Goal: Check status: Check status

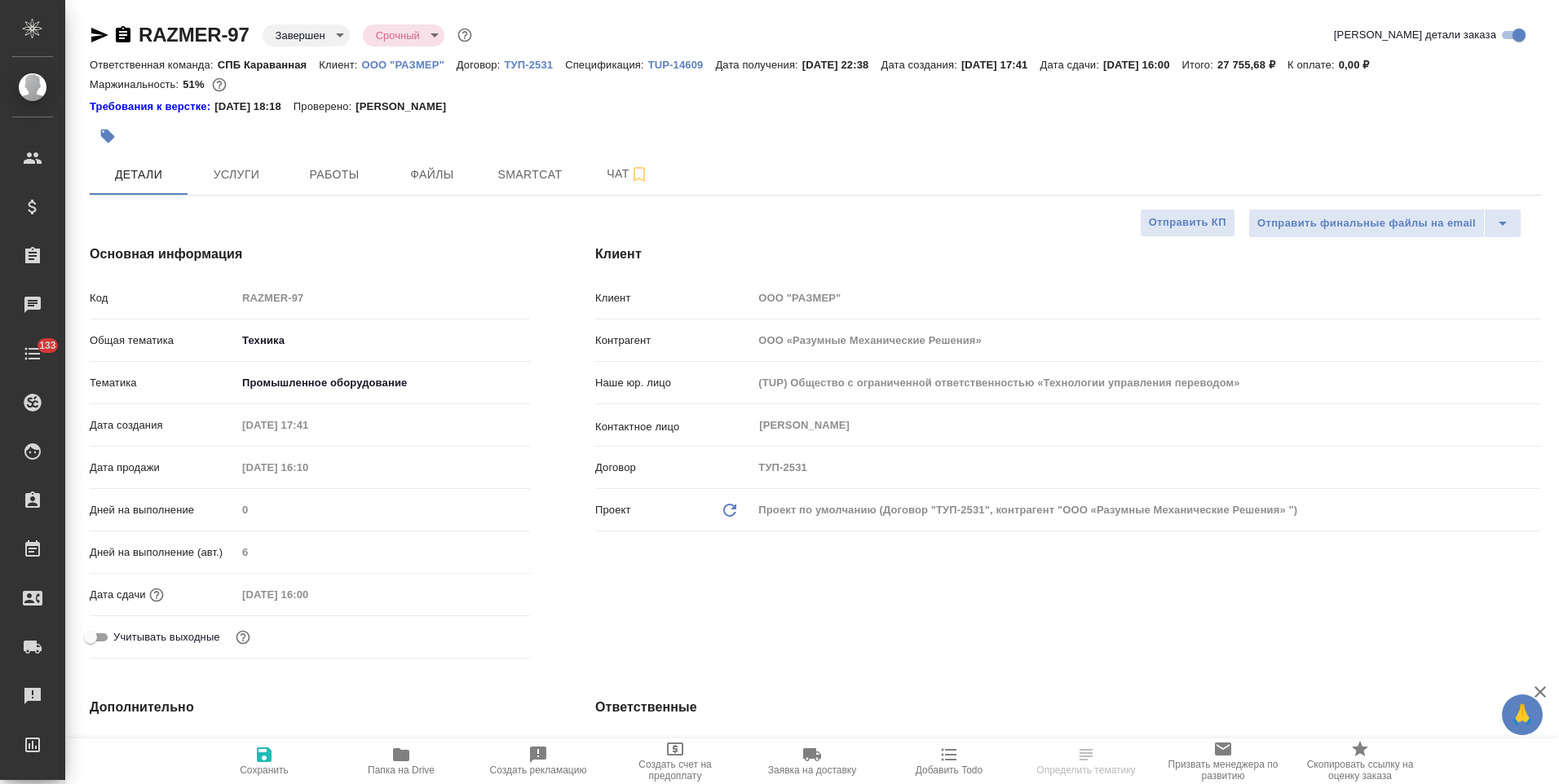
select select "RU"
click at [421, 63] on p "ООО "РАЗМЕР"" at bounding box center [409, 65] width 95 height 12
select select "RU"
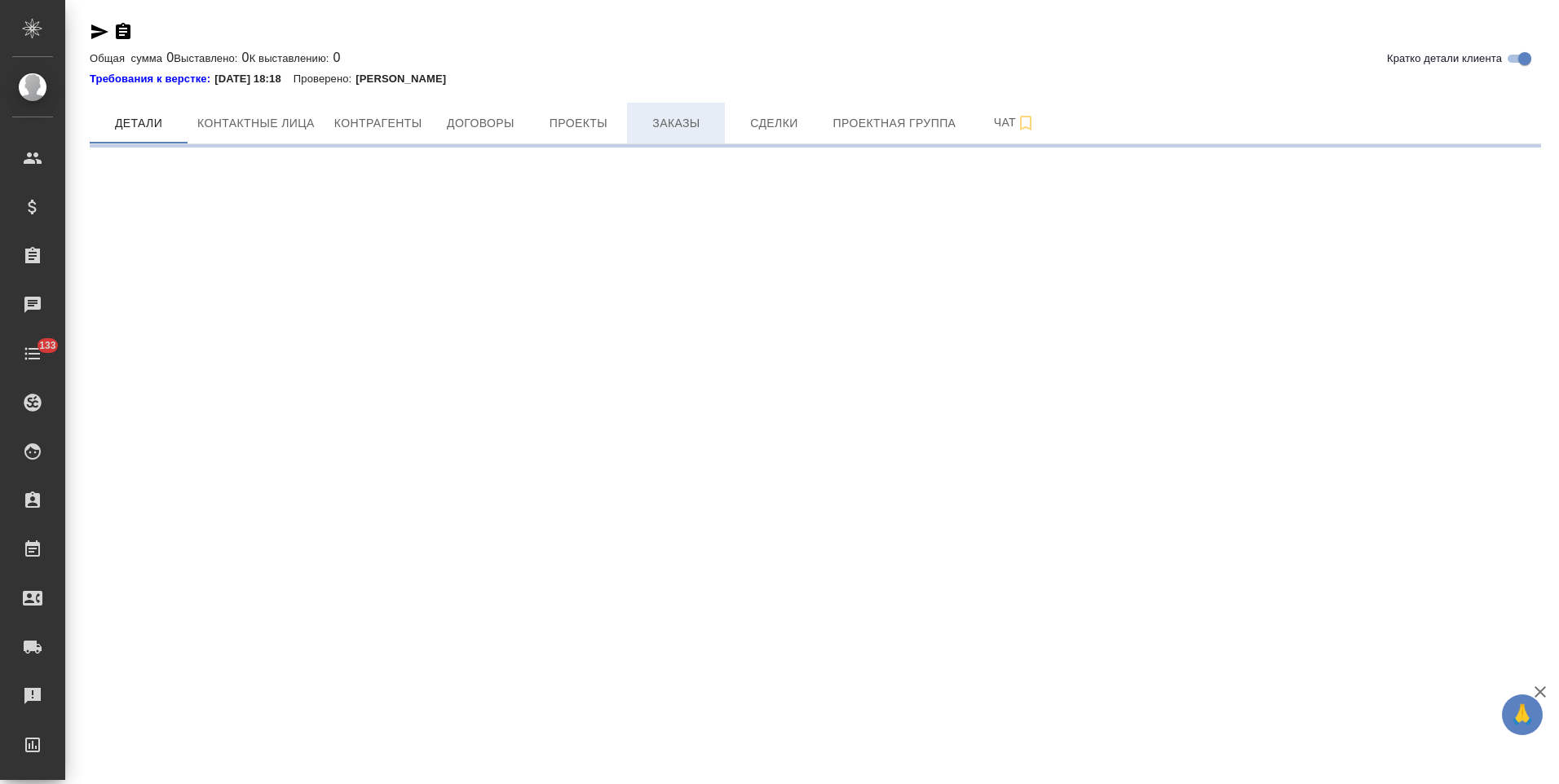
click at [666, 135] on button "Заказы" at bounding box center [676, 124] width 98 height 41
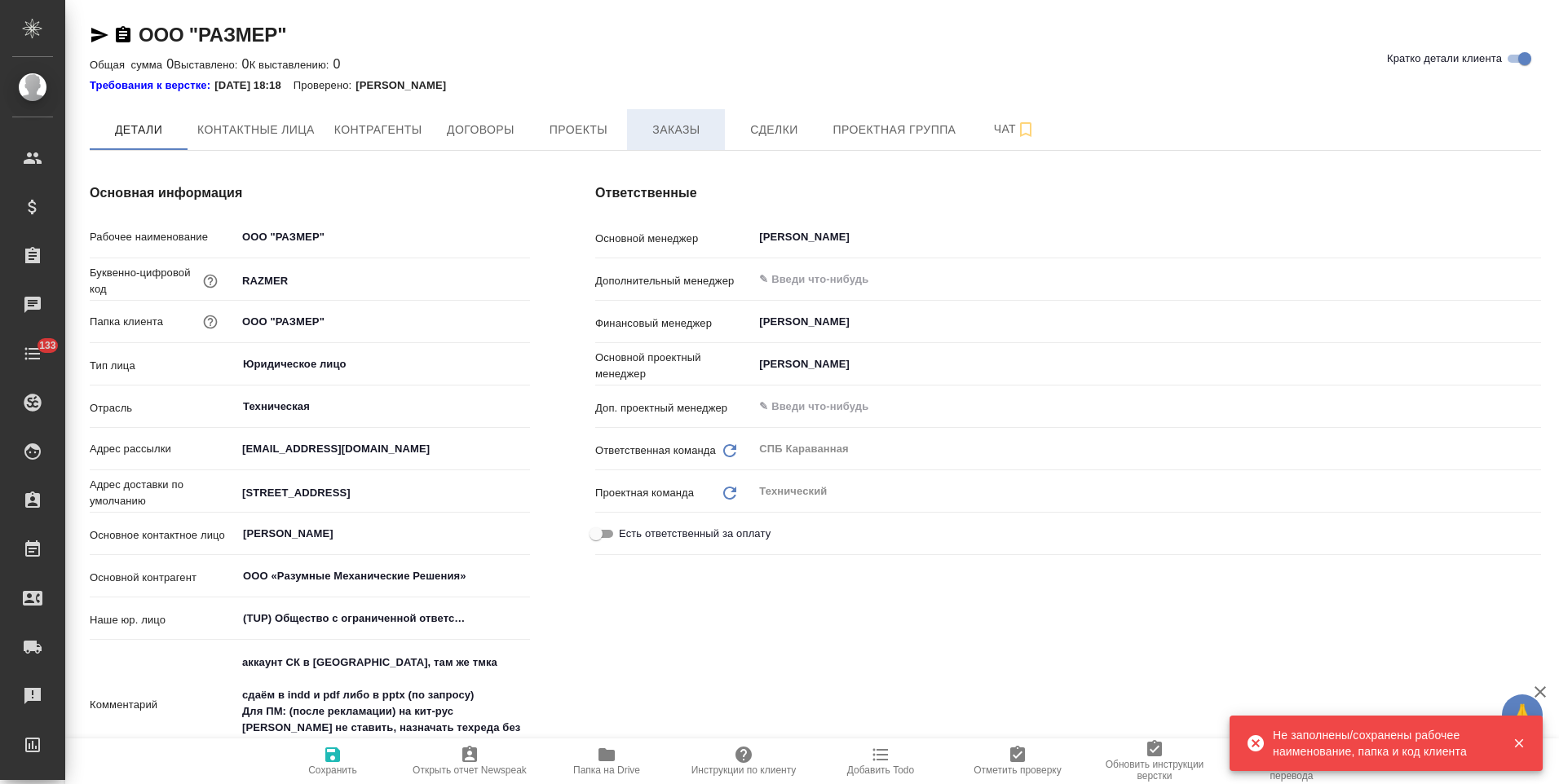
type textarea "x"
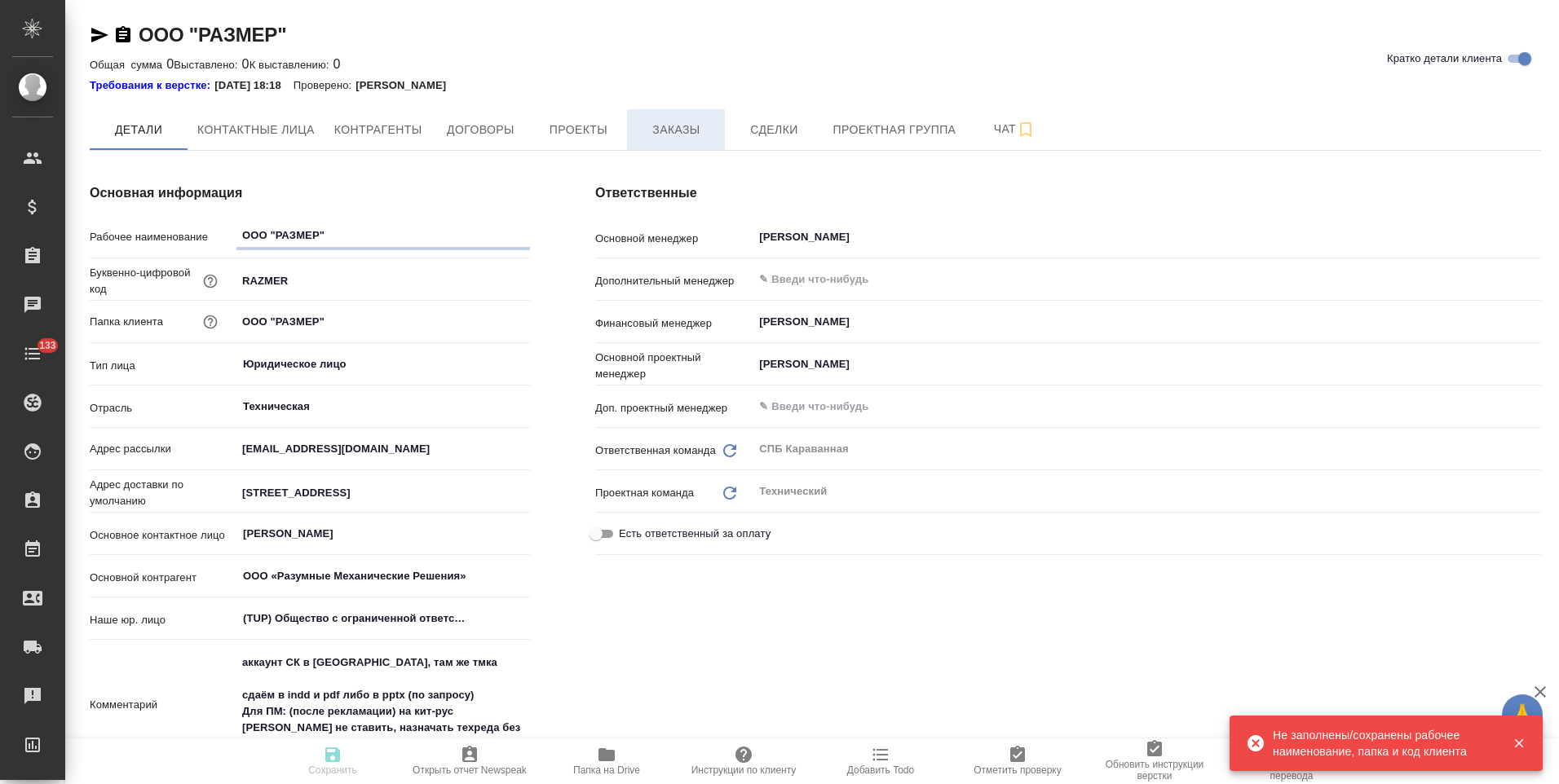
type textarea "x"
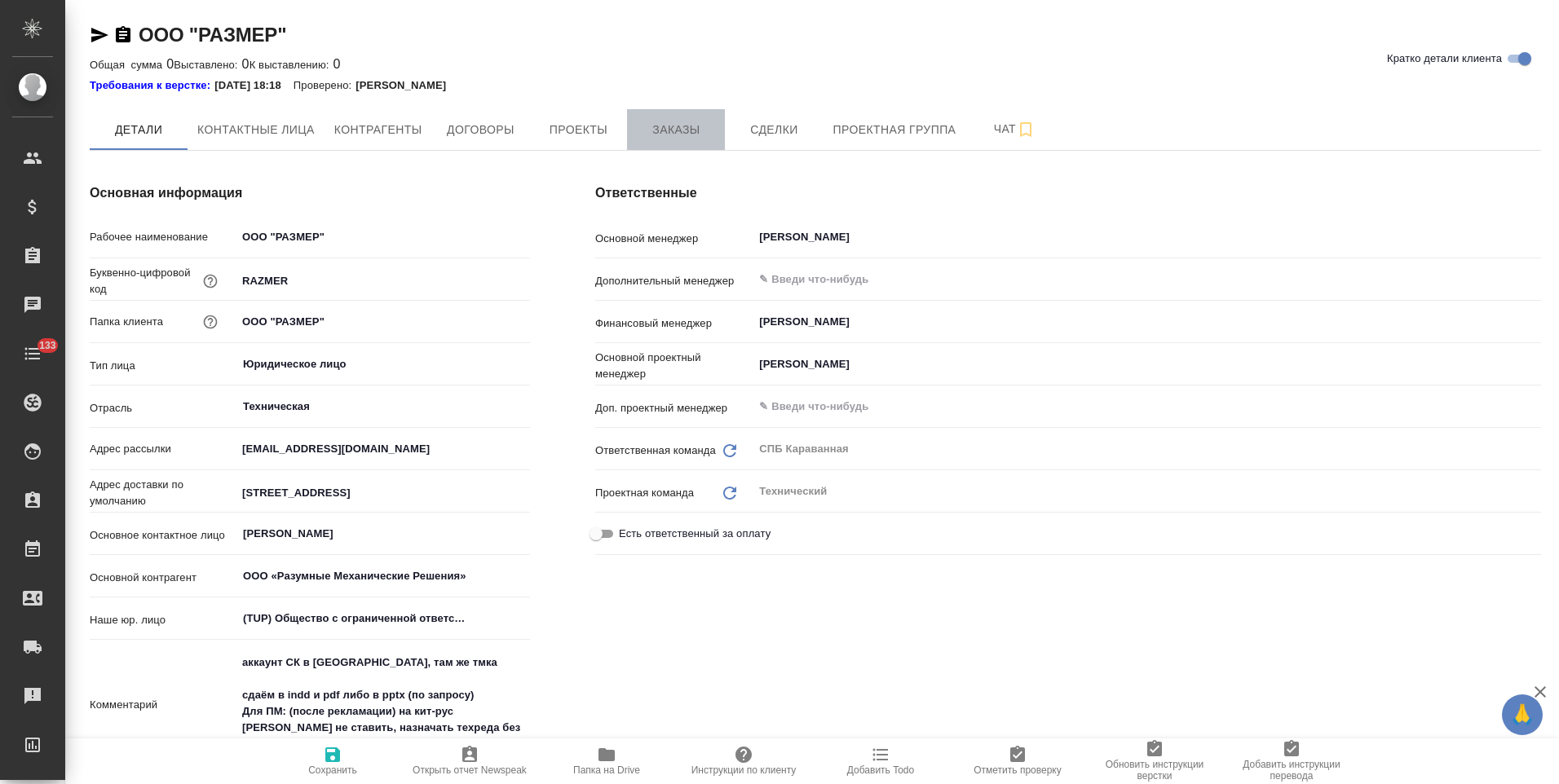
click at [659, 135] on span "Заказы" at bounding box center [676, 130] width 78 height 20
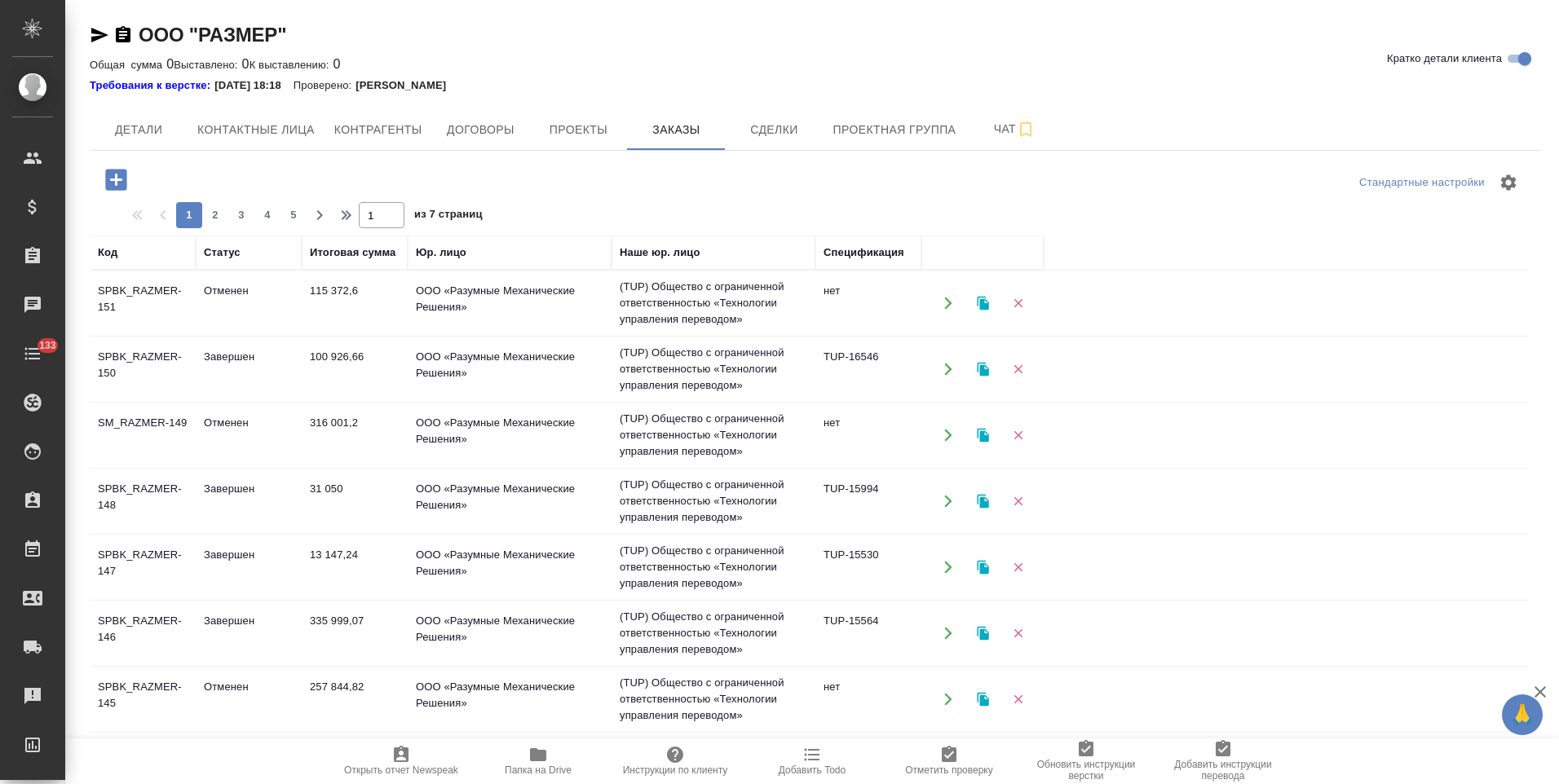
click at [734, 300] on td "(TUP) Общество с ограниченной ответственностью «Технологии управления переводом»" at bounding box center [713, 303] width 204 height 66
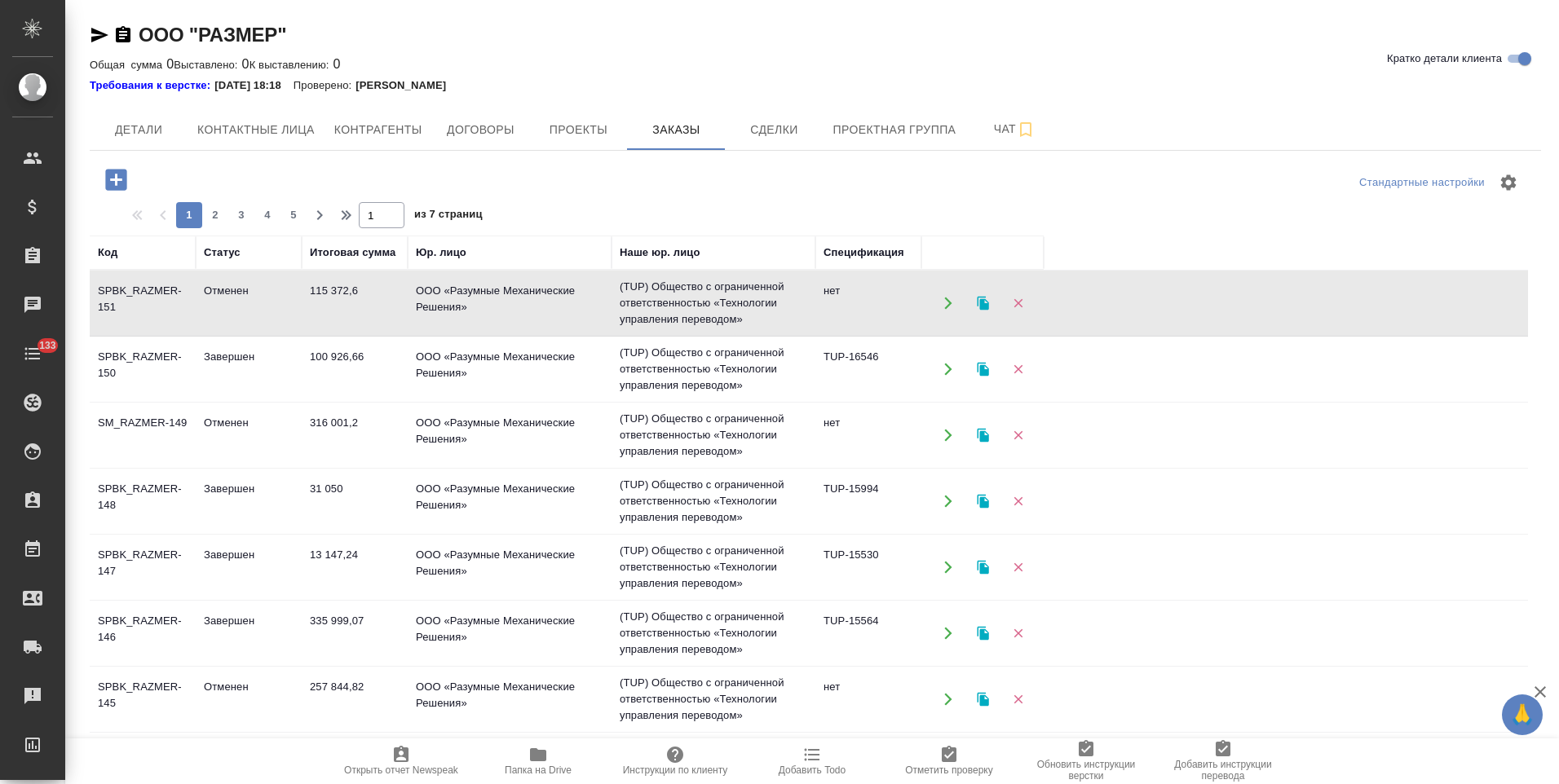
click at [734, 300] on td "(TUP) Общество с ограниченной ответственностью «Технологии управления переводом»" at bounding box center [713, 303] width 204 height 66
click at [365, 137] on span "Контрагенты" at bounding box center [378, 130] width 88 height 20
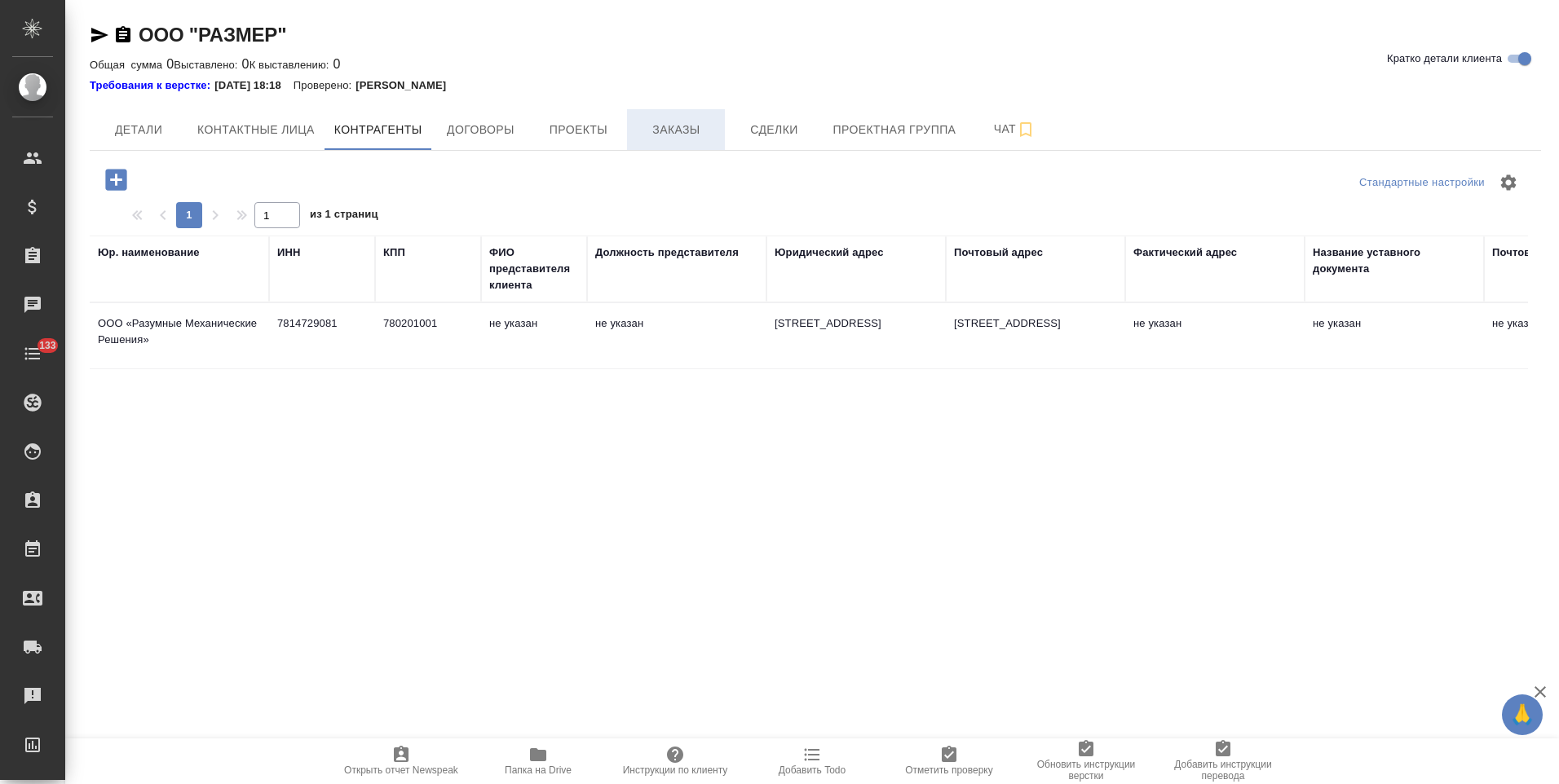
click at [666, 139] on span "Заказы" at bounding box center [676, 130] width 78 height 20
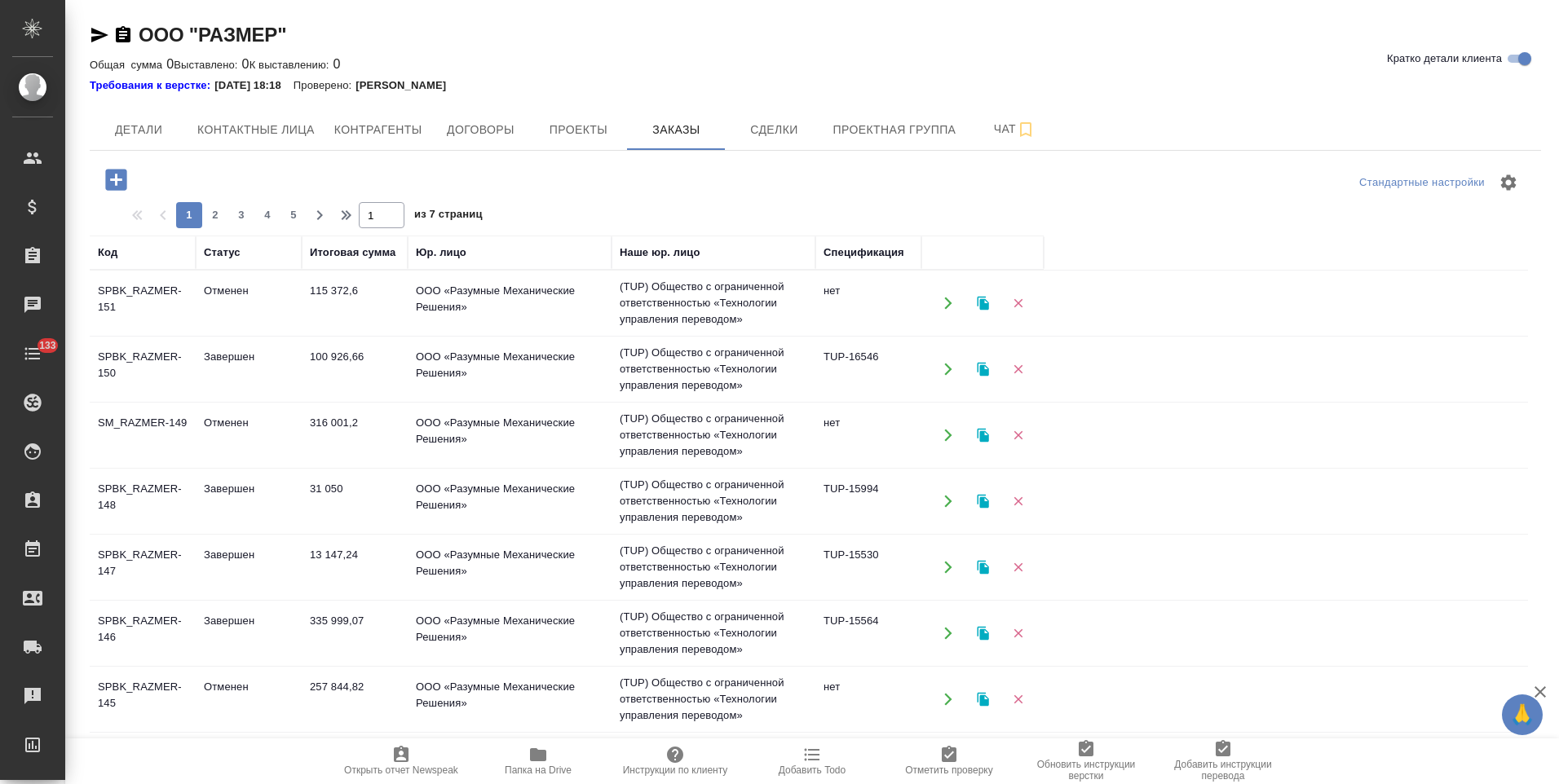
click at [743, 291] on td "(TUP) Общество с ограниченной ответственностью «Технологии управления переводом»" at bounding box center [713, 303] width 204 height 66
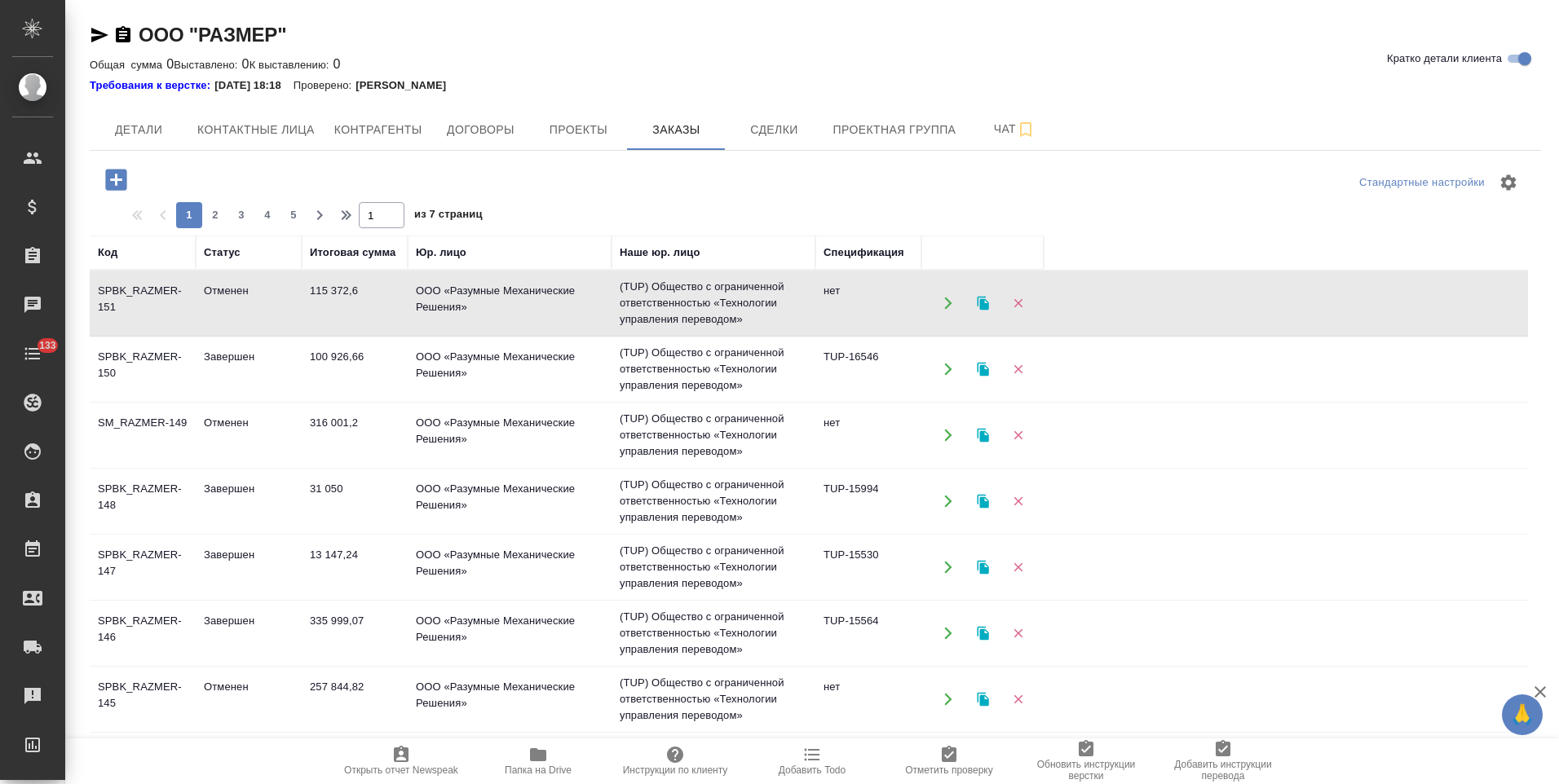
click at [743, 291] on td "(TUP) Общество с ограниченной ответственностью «Технологии управления переводом»" at bounding box center [713, 303] width 204 height 66
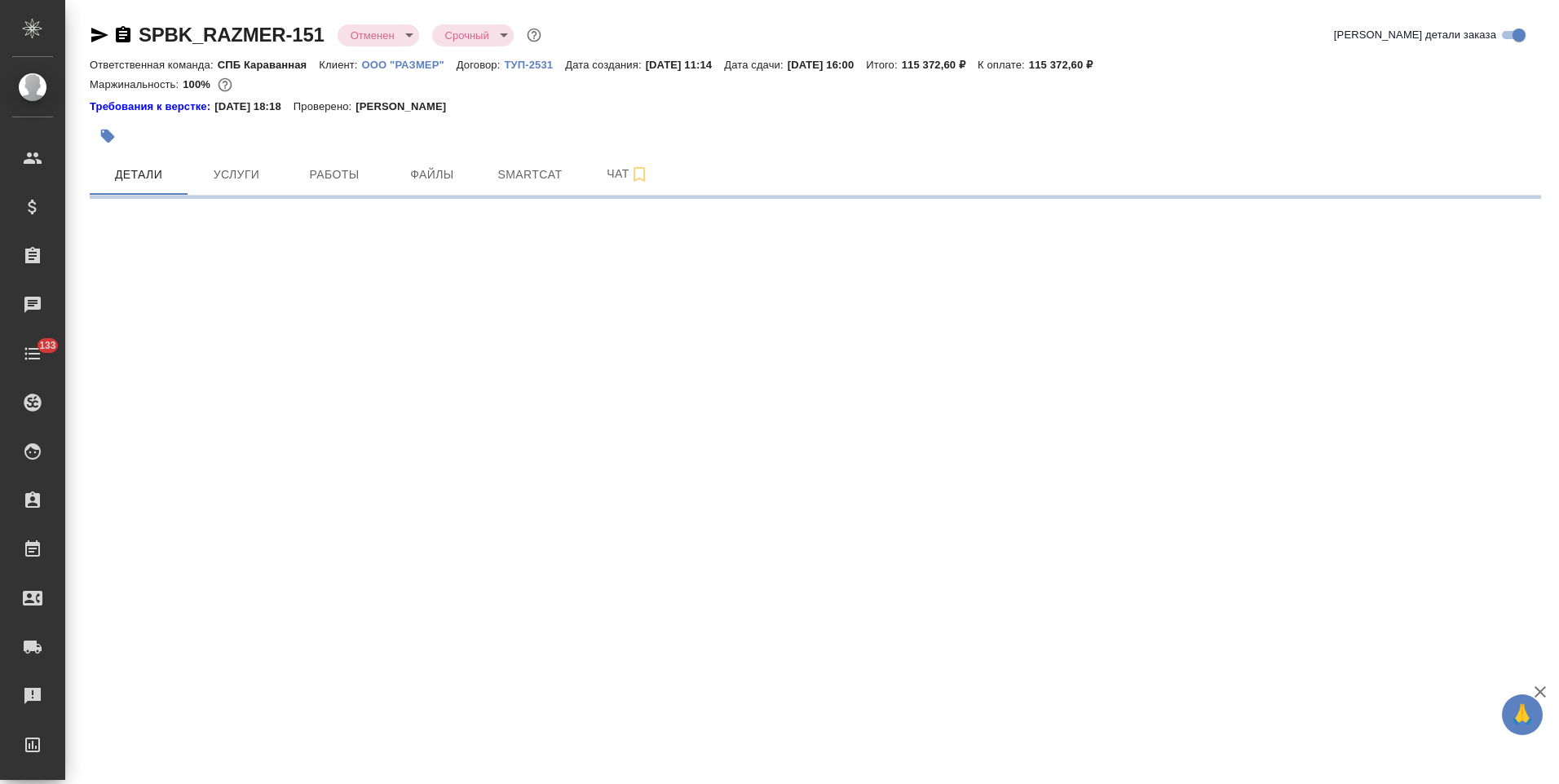
select select "RU"
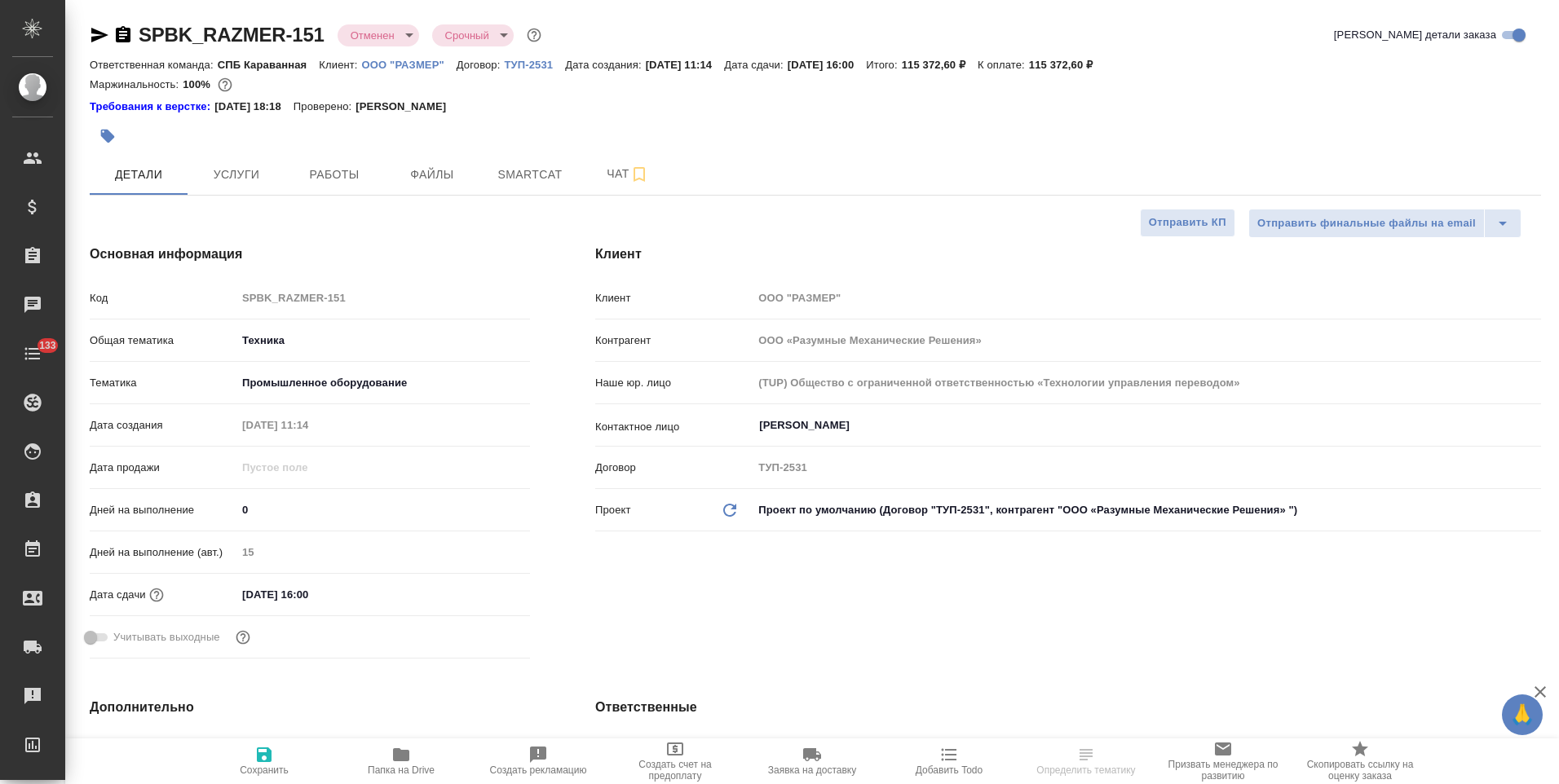
type textarea "x"
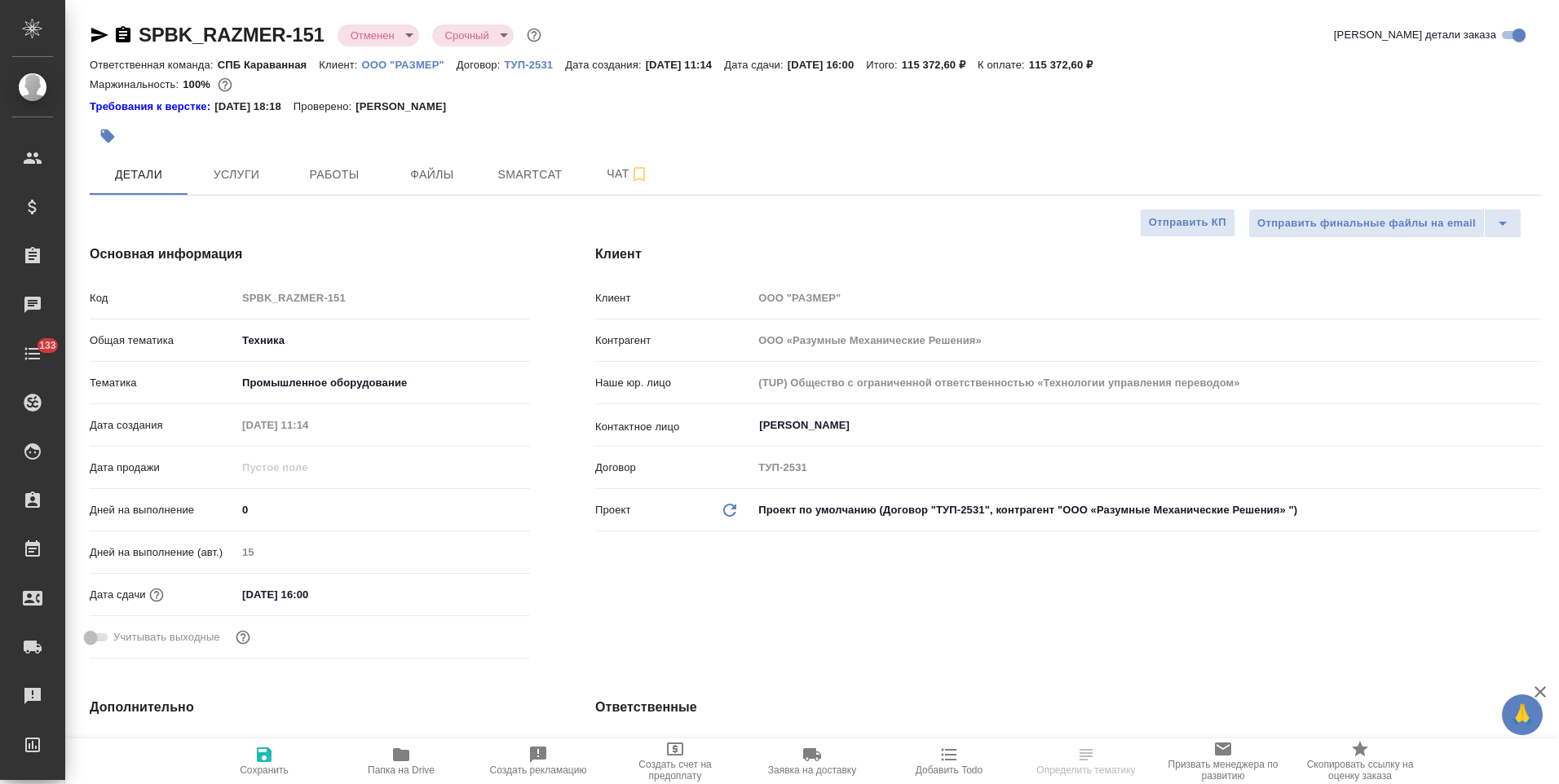
type textarea "x"
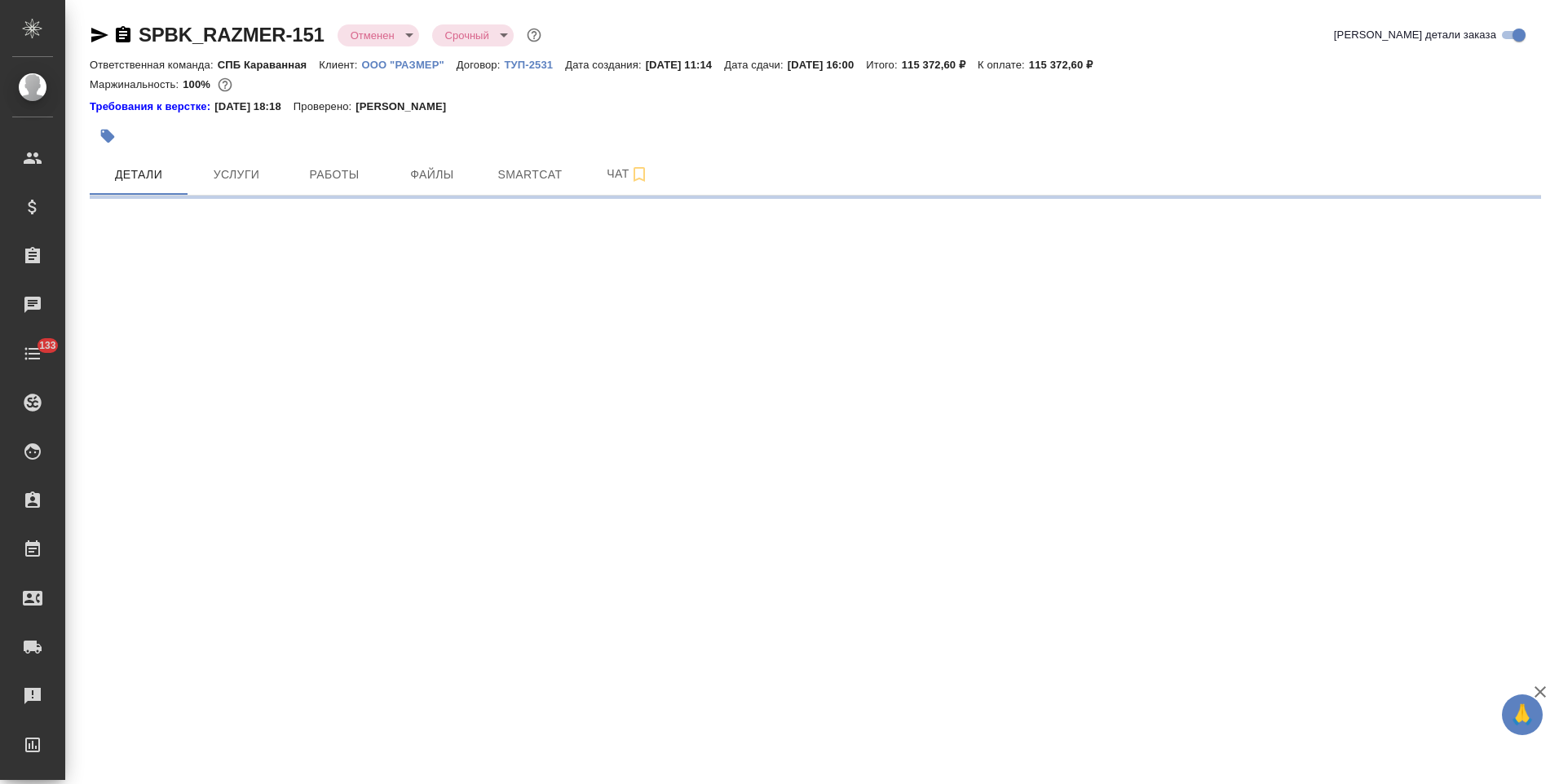
select select "RU"
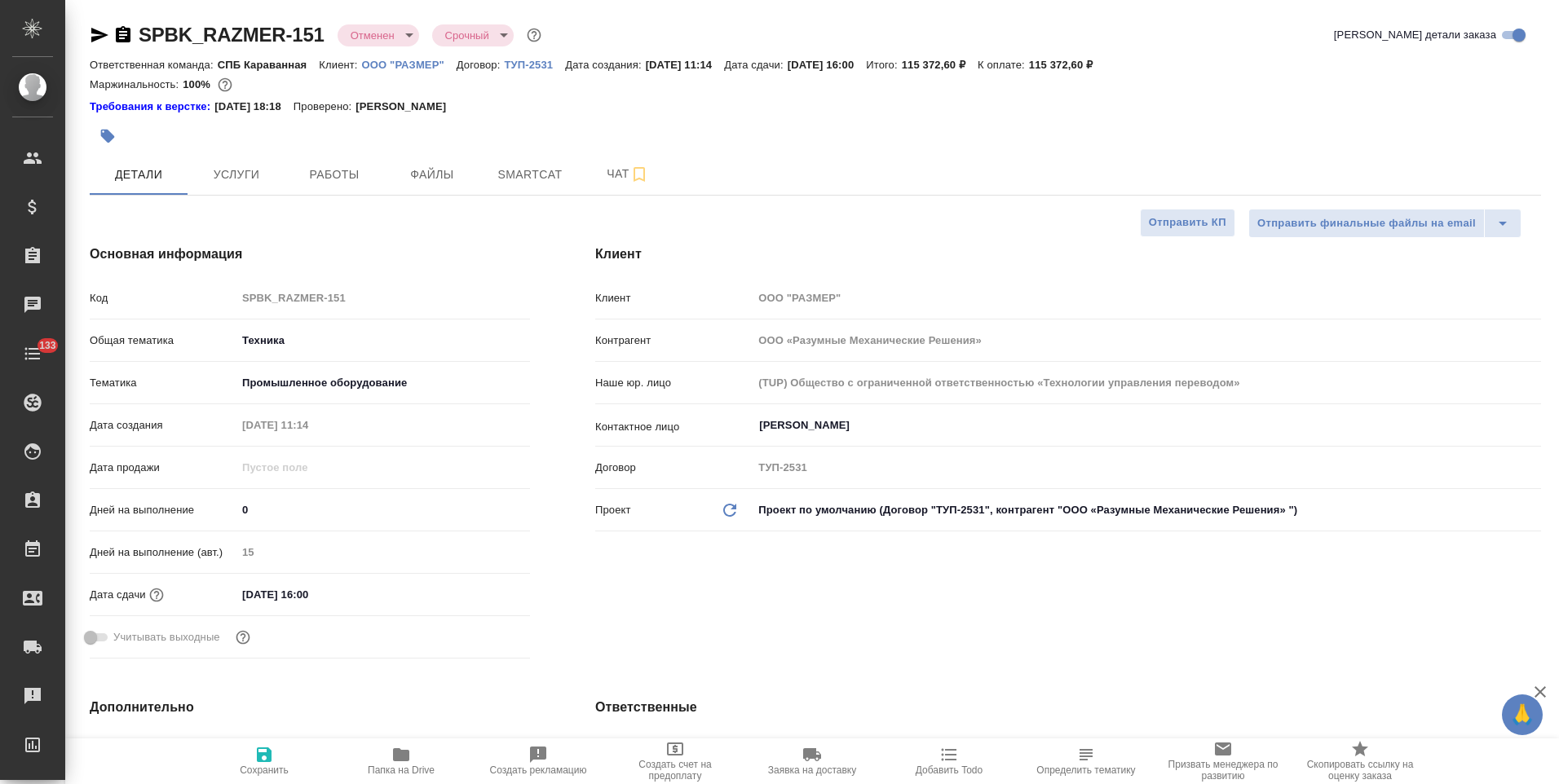
type textarea "x"
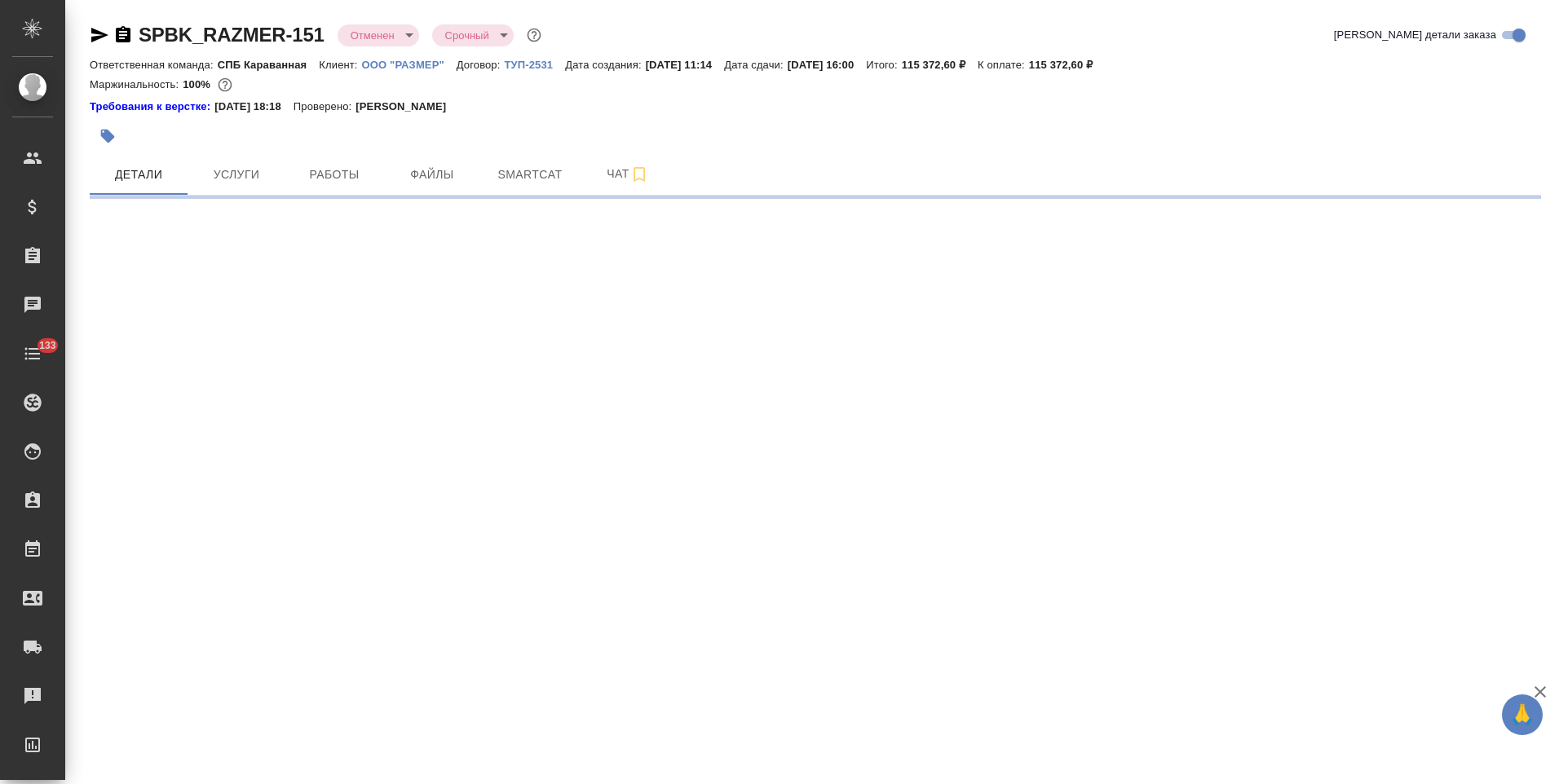
select select "RU"
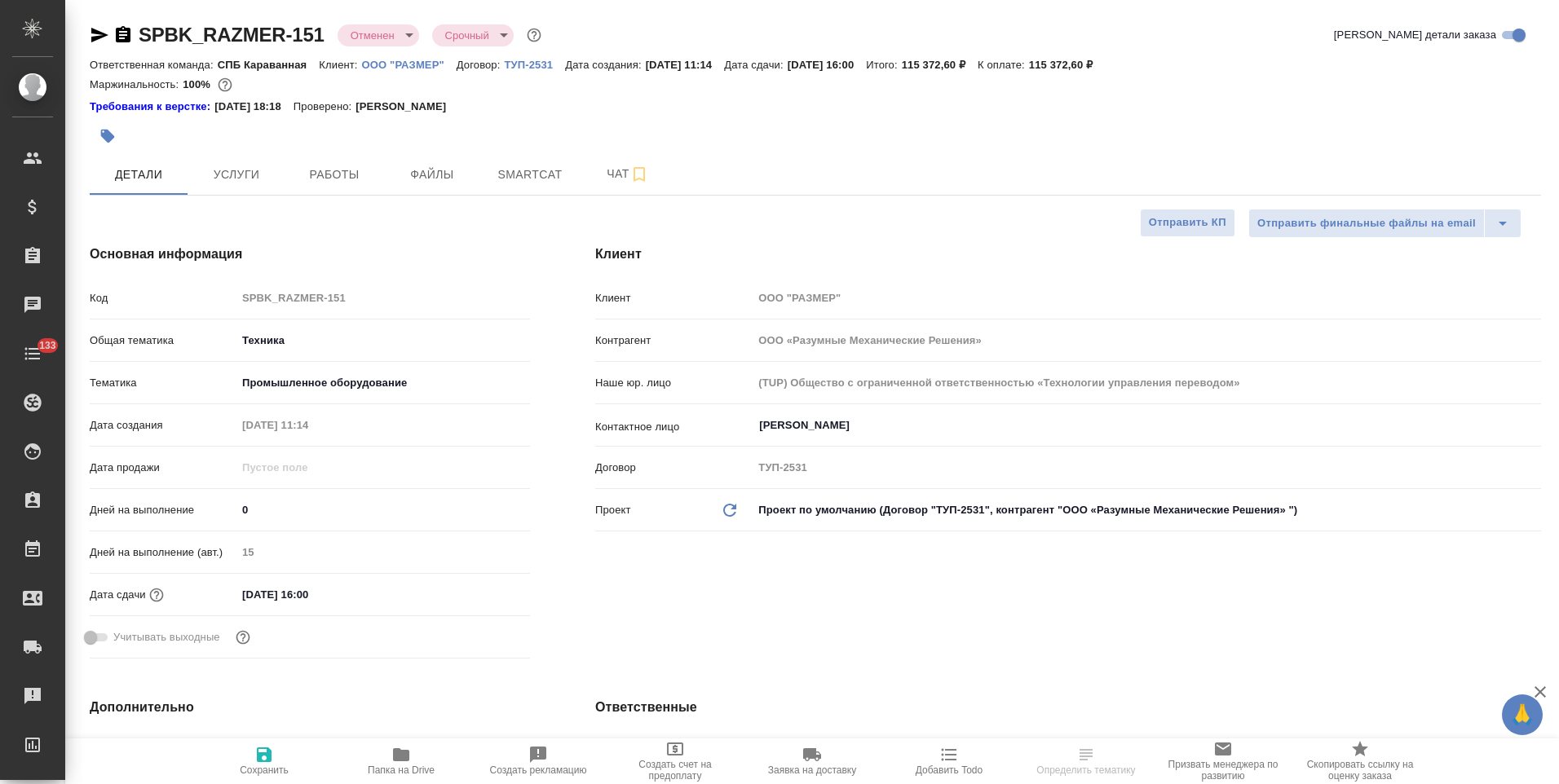
type textarea "x"
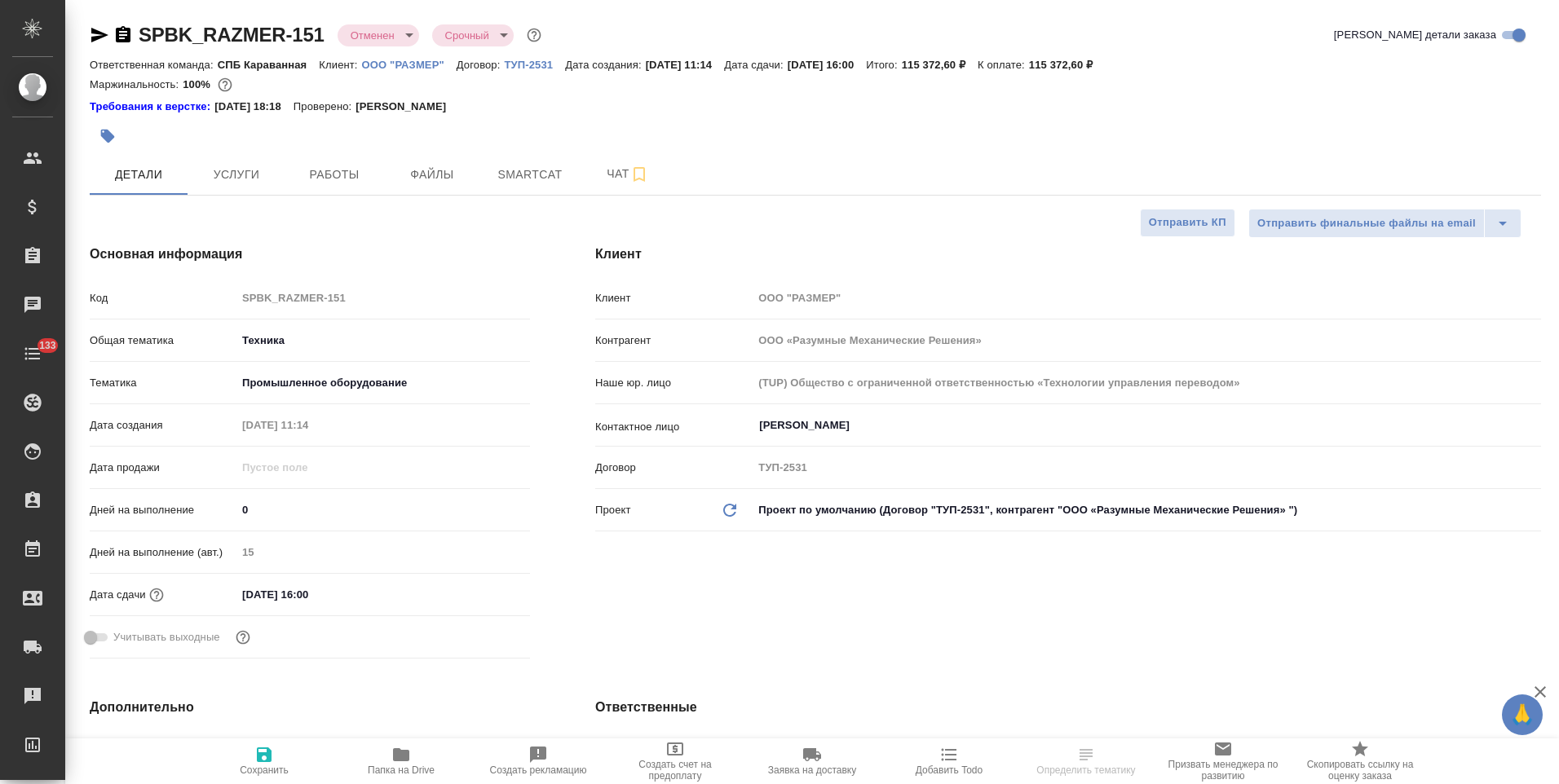
type textarea "x"
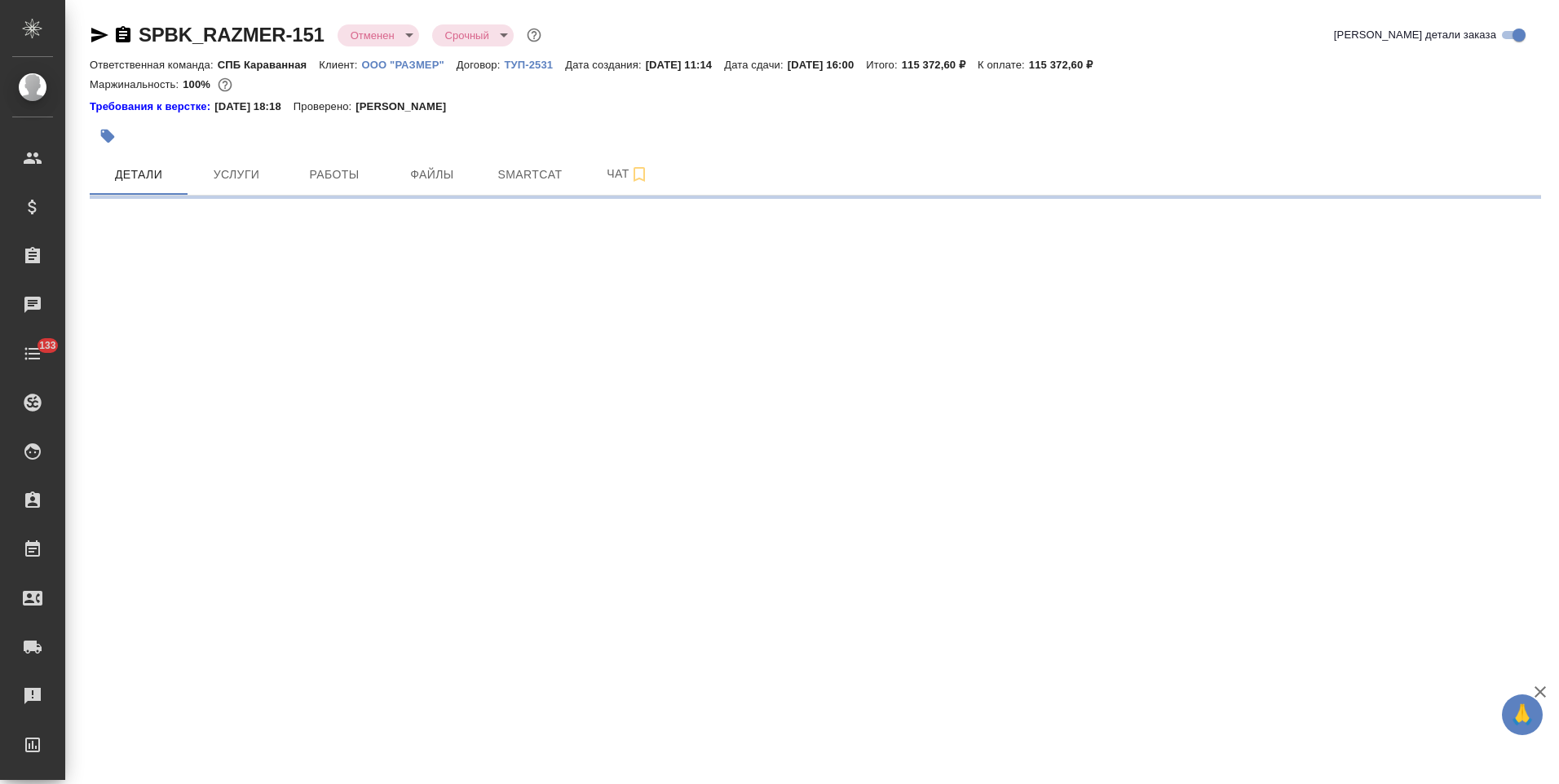
select select "RU"
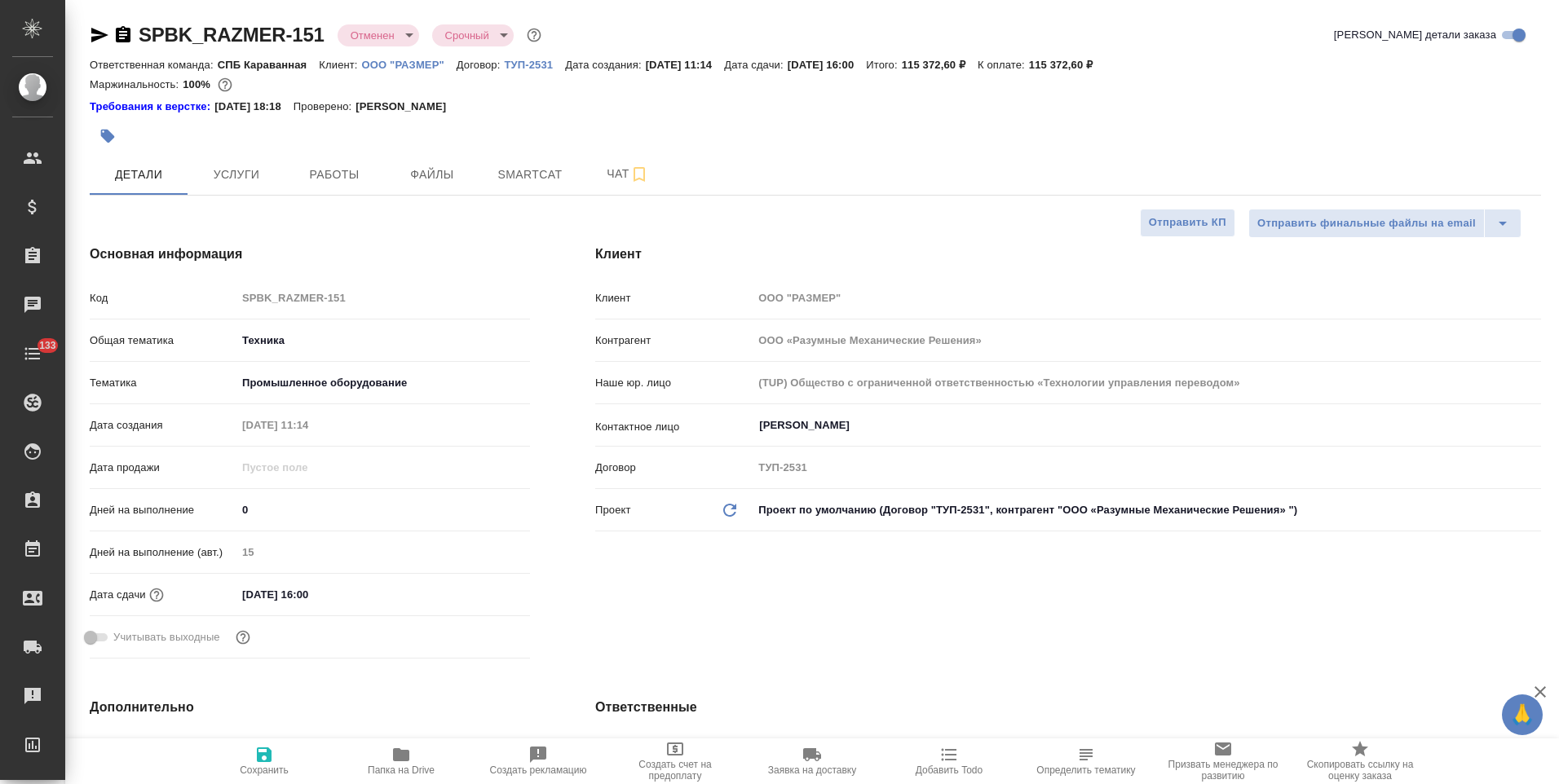
type textarea "x"
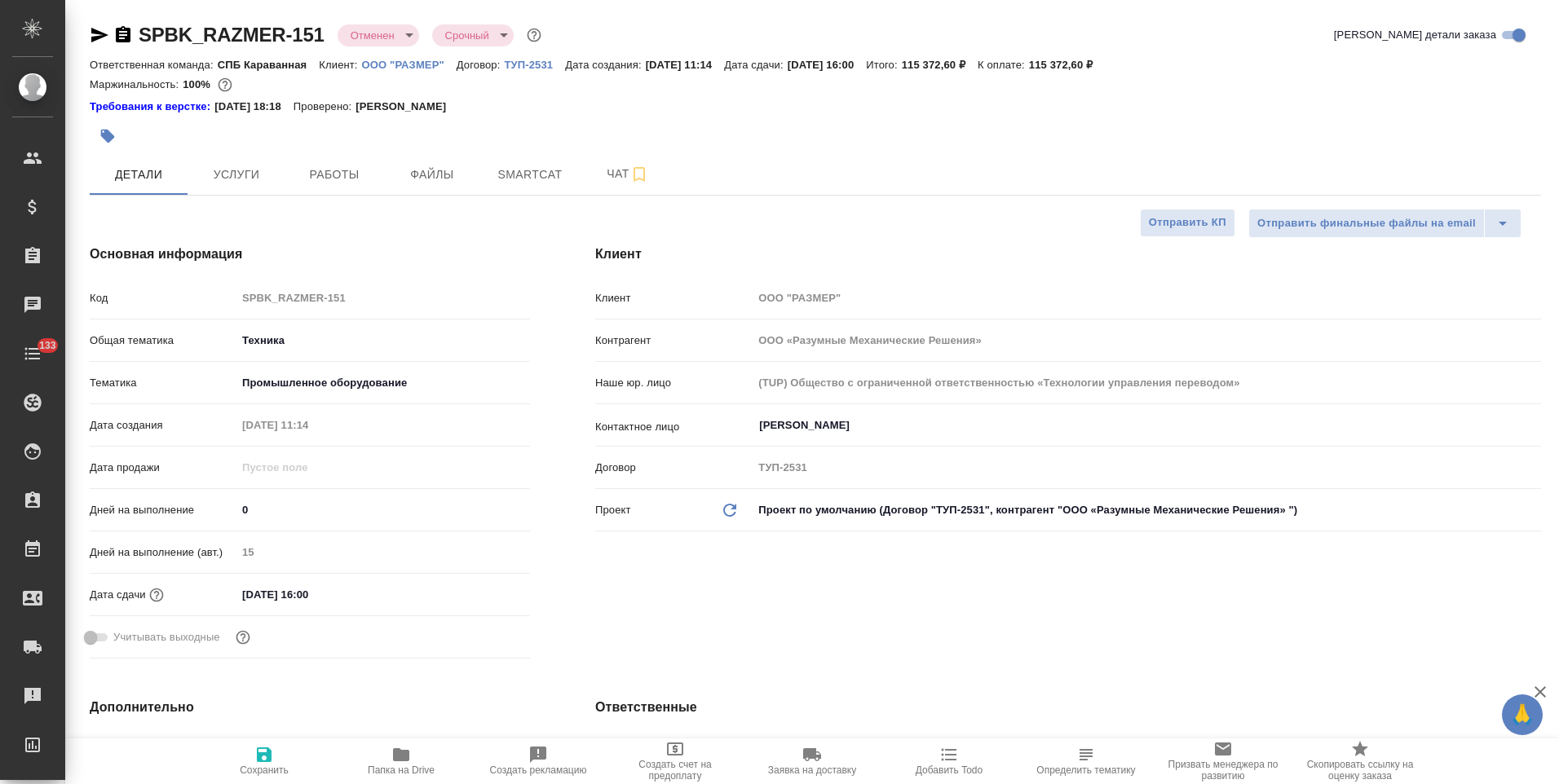
type textarea "x"
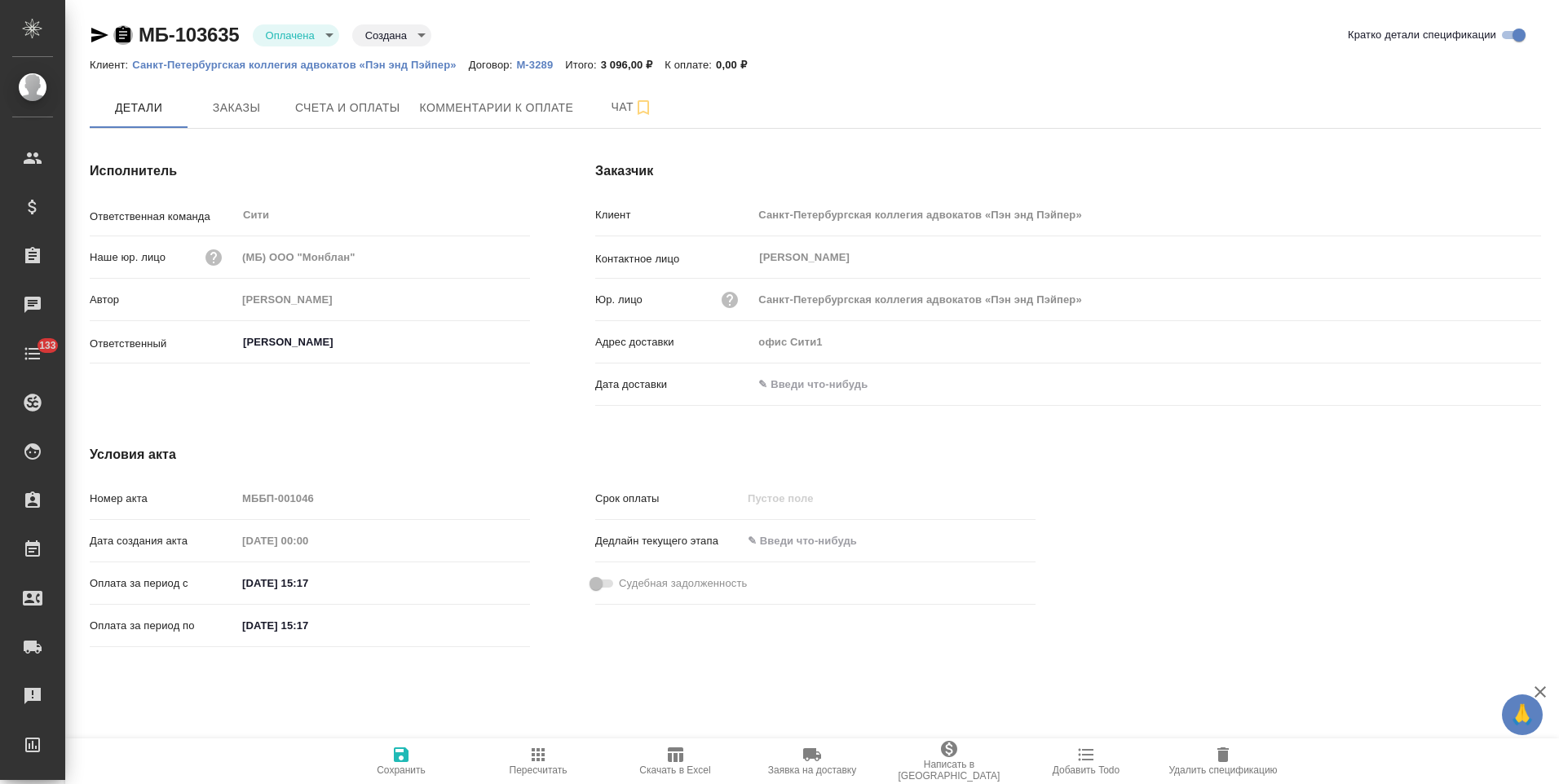
click at [118, 31] on icon "button" at bounding box center [123, 34] width 14 height 16
drag, startPoint x: 120, startPoint y: 33, endPoint x: 153, endPoint y: 32, distance: 33.0
click at [120, 33] on icon "button" at bounding box center [123, 34] width 14 height 16
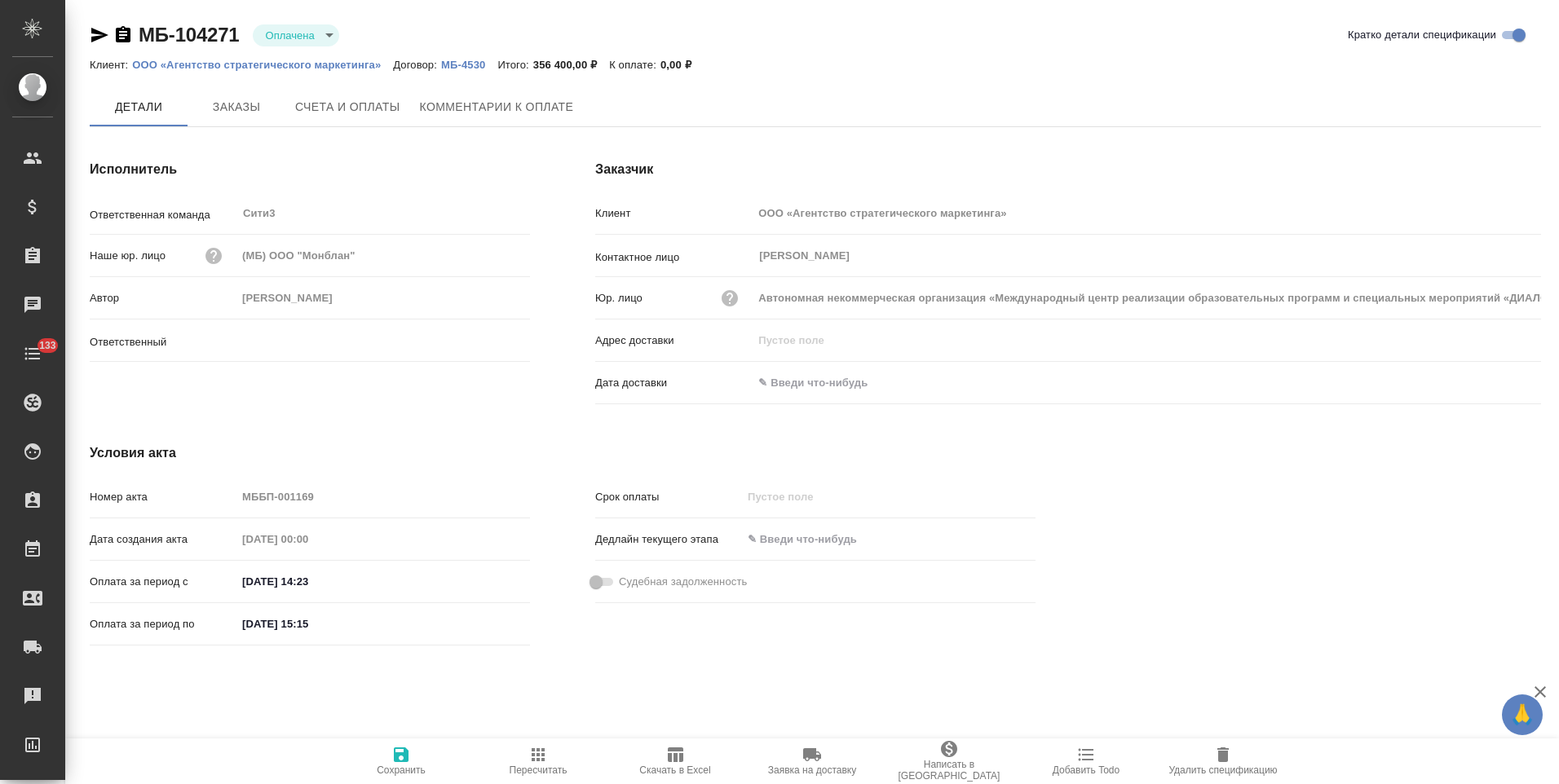
type input "[PERSON_NAME]"
click at [120, 34] on icon "button" at bounding box center [123, 34] width 14 height 16
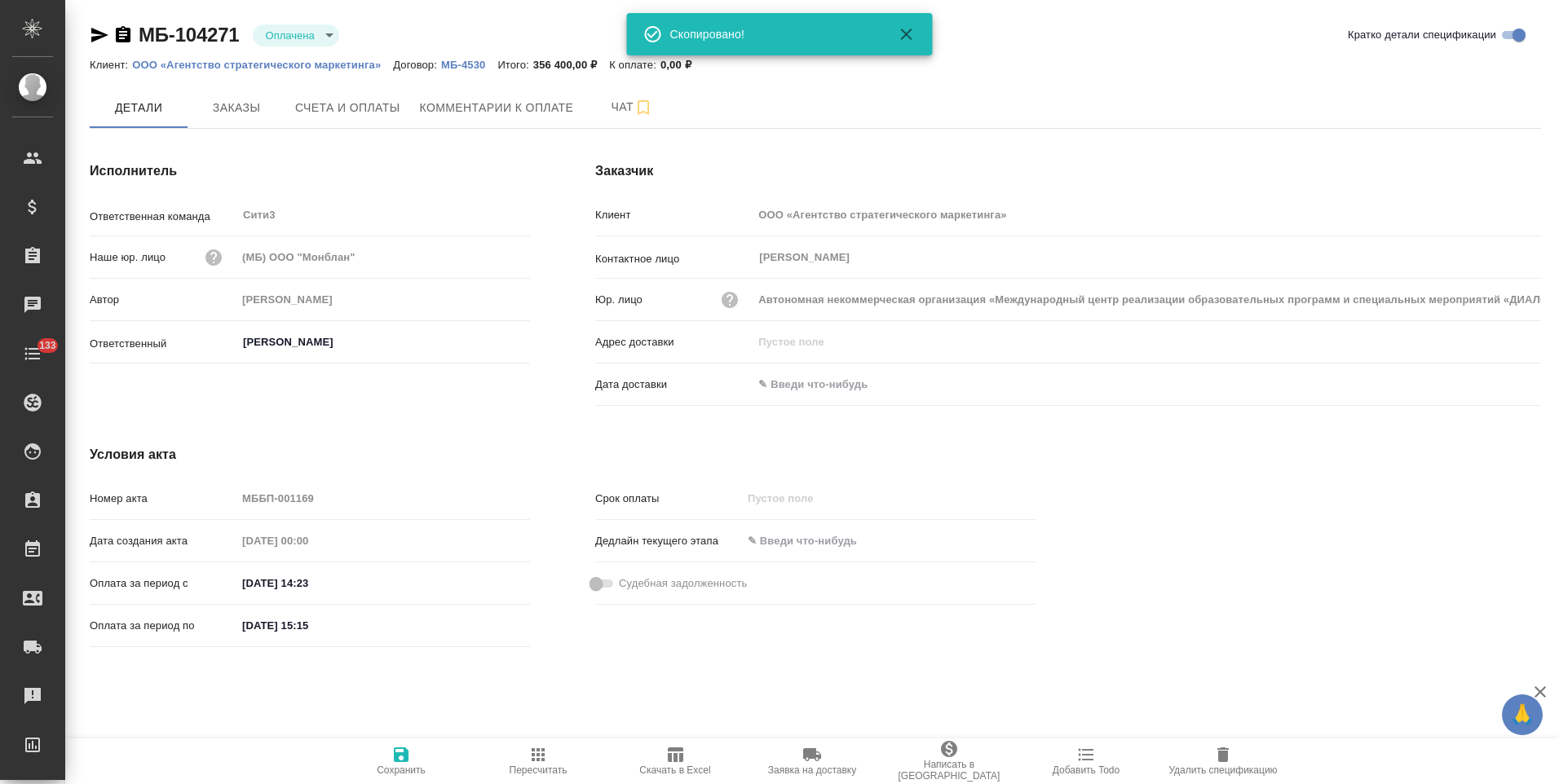
click at [464, 61] on p "МБ-4530" at bounding box center [469, 65] width 56 height 12
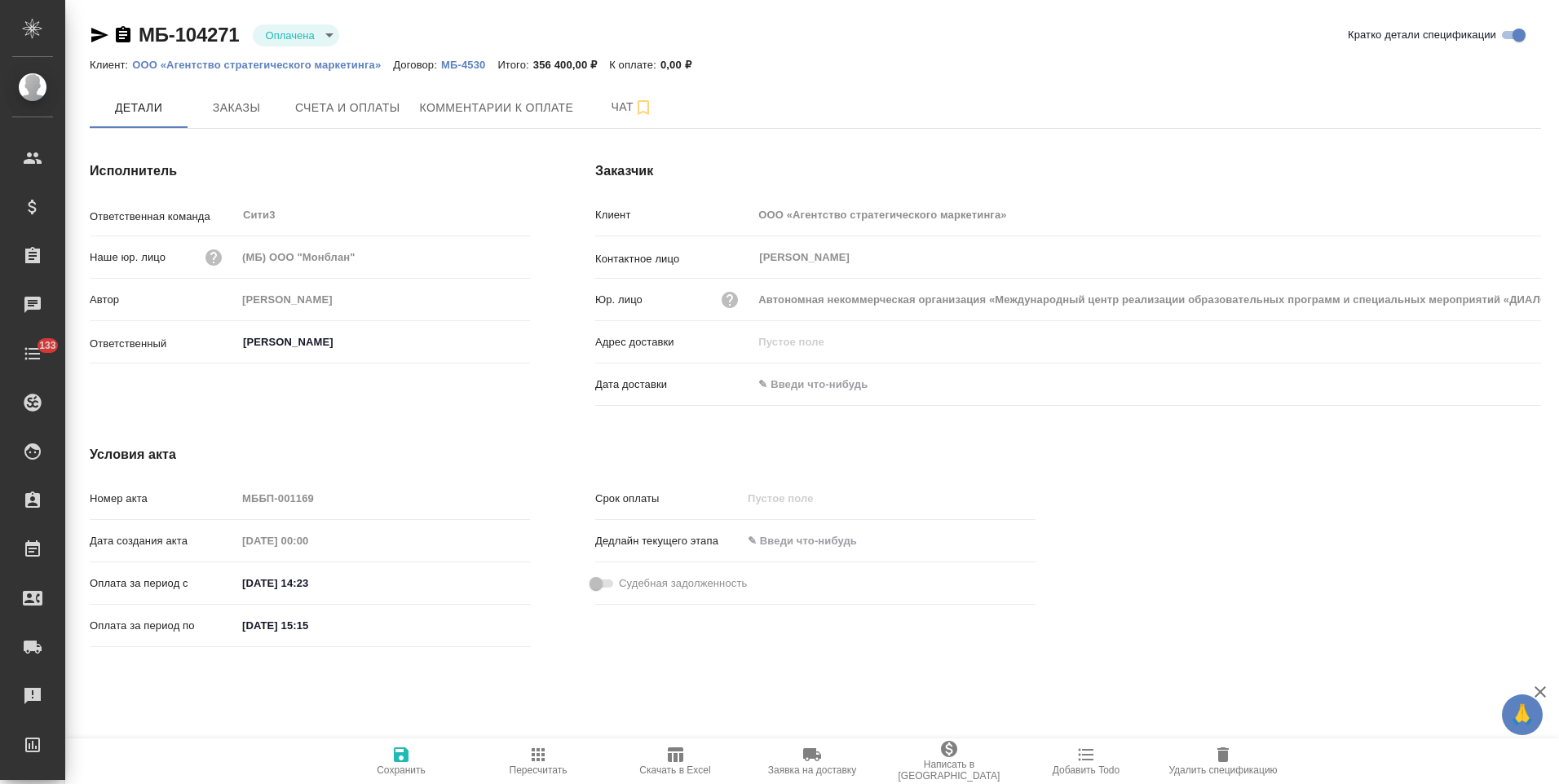
click at [121, 31] on icon "button" at bounding box center [123, 34] width 14 height 16
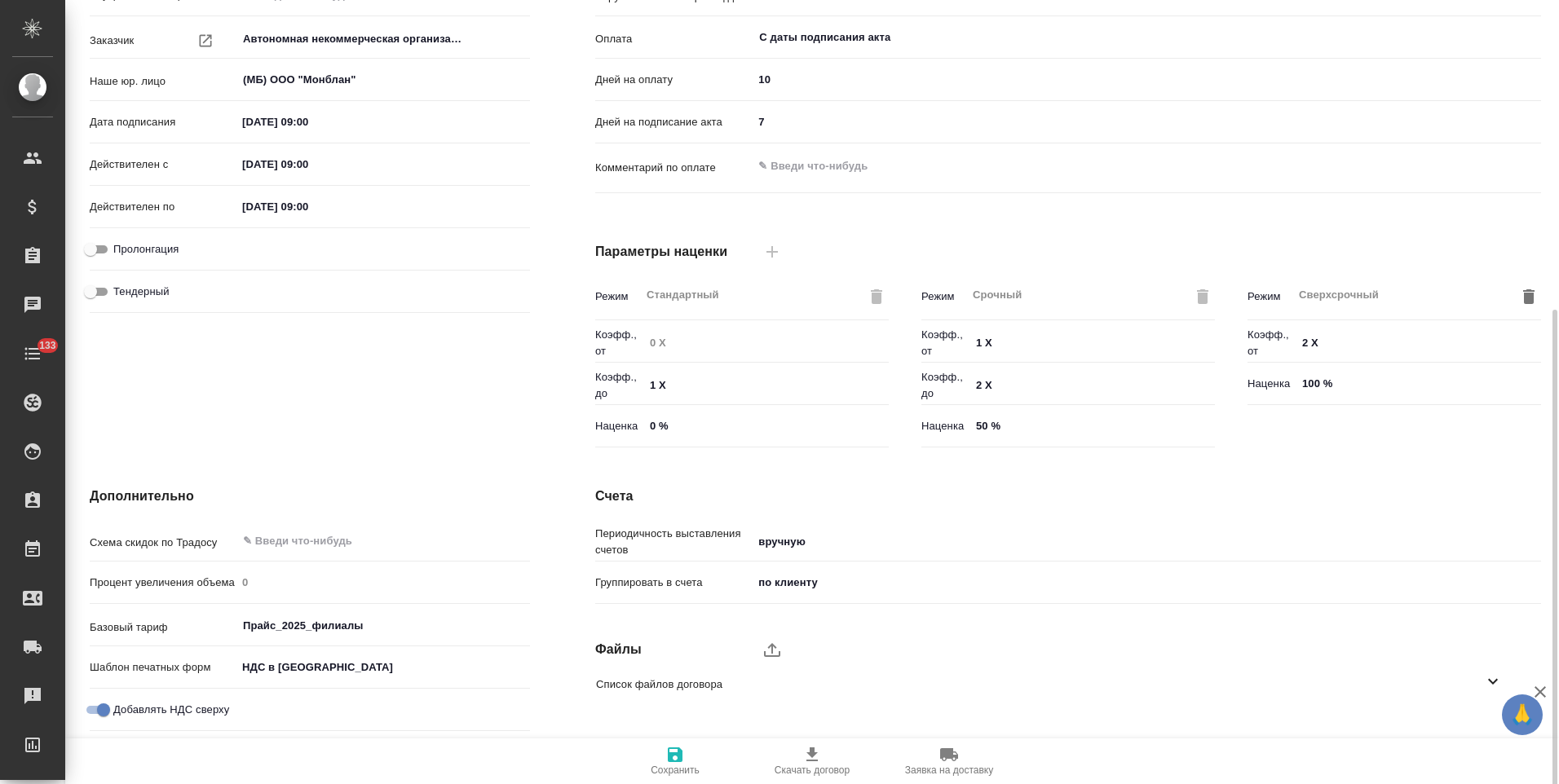
scroll to position [325, 0]
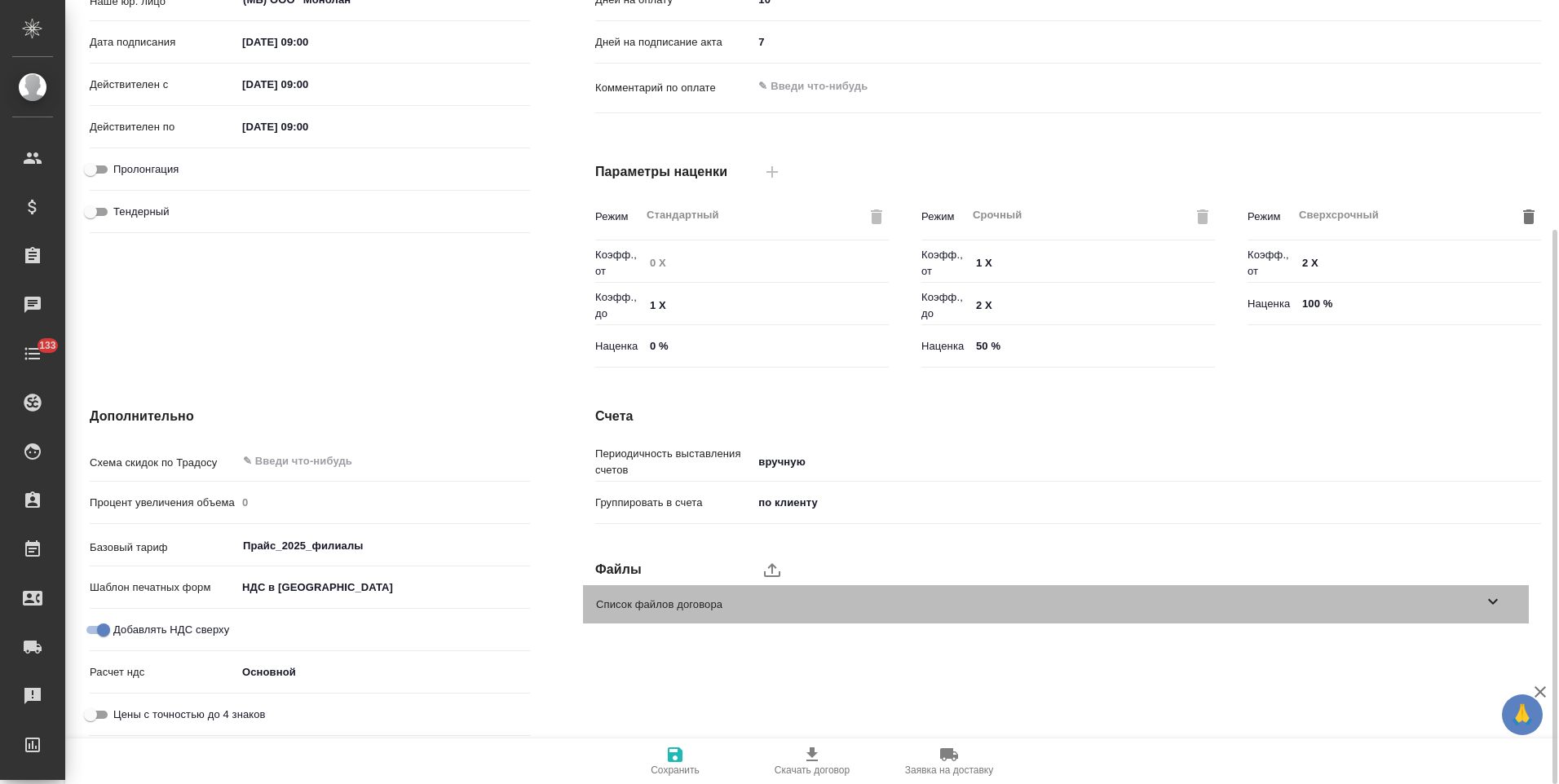
click at [1487, 607] on icon at bounding box center [1493, 601] width 20 height 20
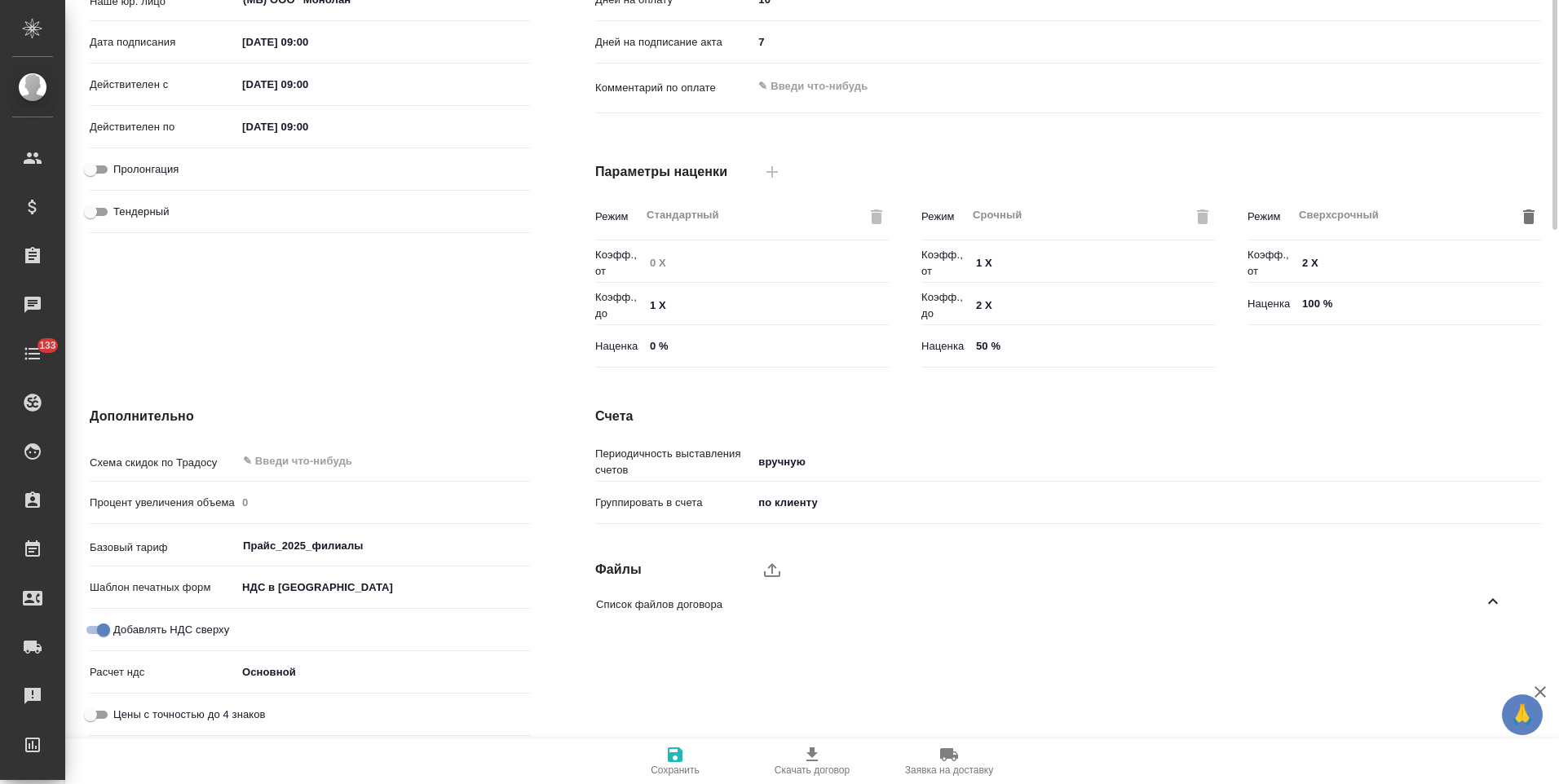
scroll to position [0, 0]
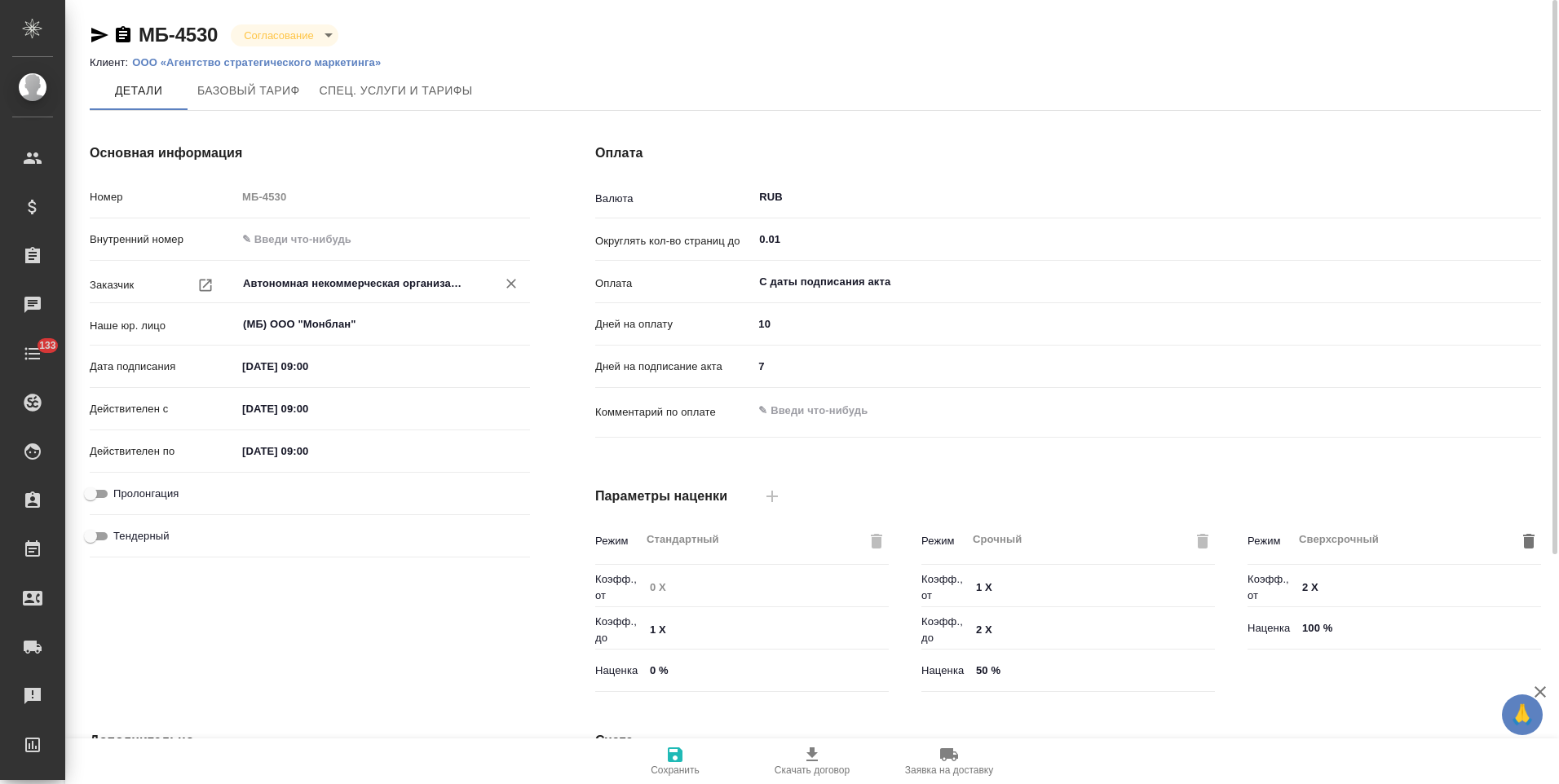
click at [410, 291] on input "Автономная некоммерческая организация «Международный центр реализации образоват…" at bounding box center [355, 283] width 229 height 20
click at [319, 37] on body "🙏 .cls-1 fill:#fff; AWATERA Левченко Юлия Клиенты Спецификации Заказы 0 Чаты 13…" at bounding box center [779, 392] width 1559 height 784
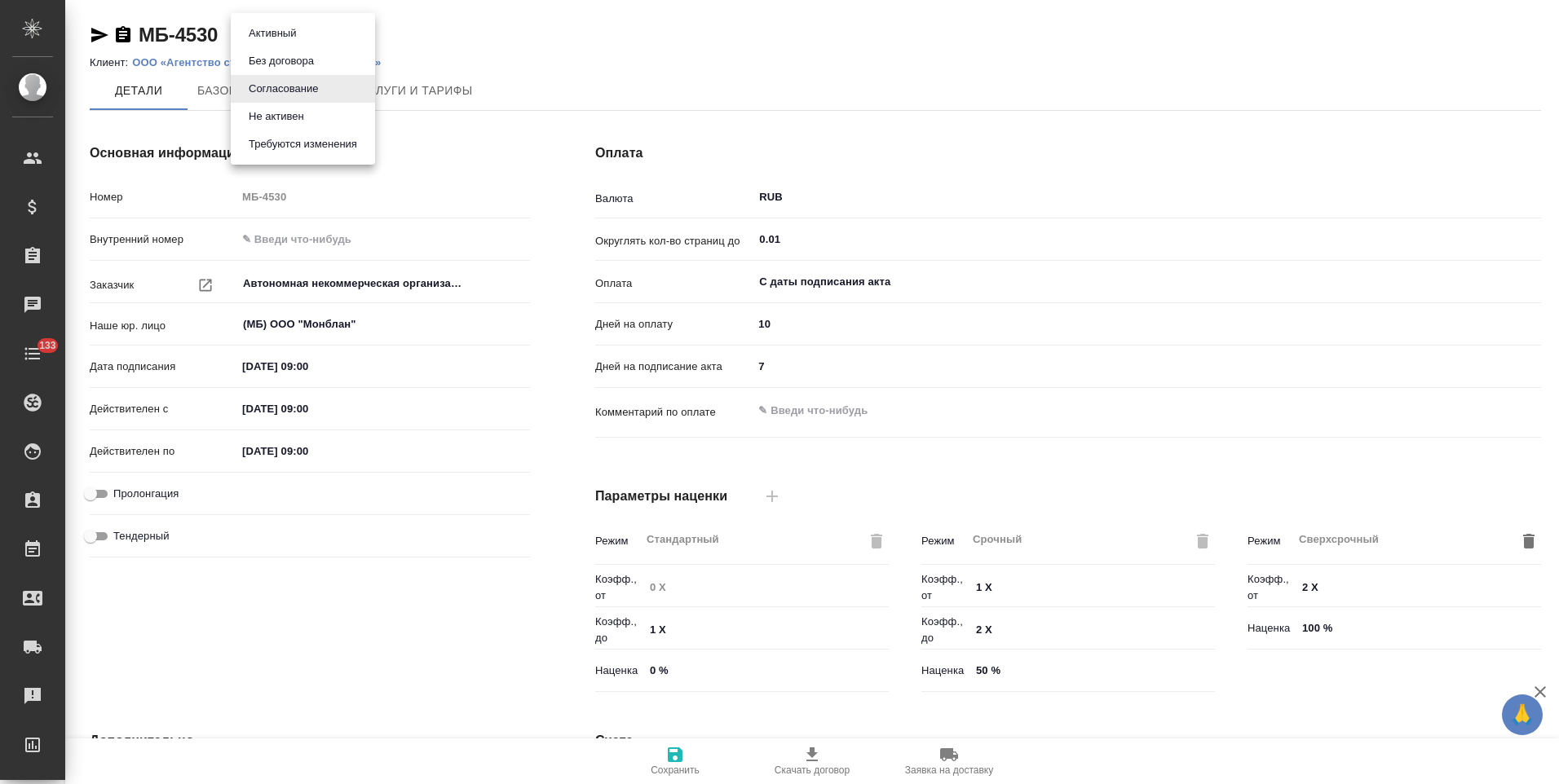
click at [286, 111] on button "Не активен" at bounding box center [276, 116] width 66 height 18
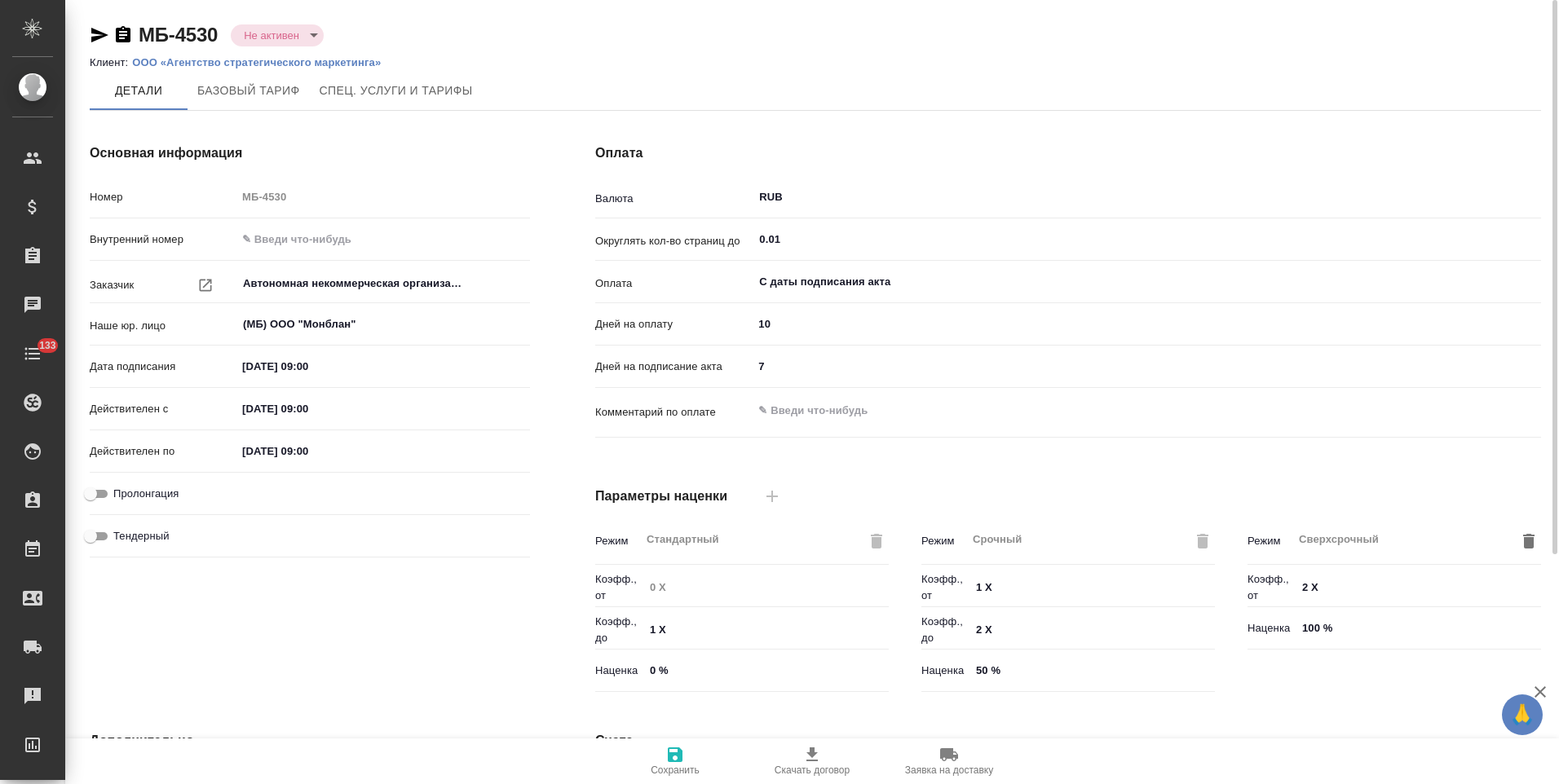
type input "Прайс_2025_филиалы"
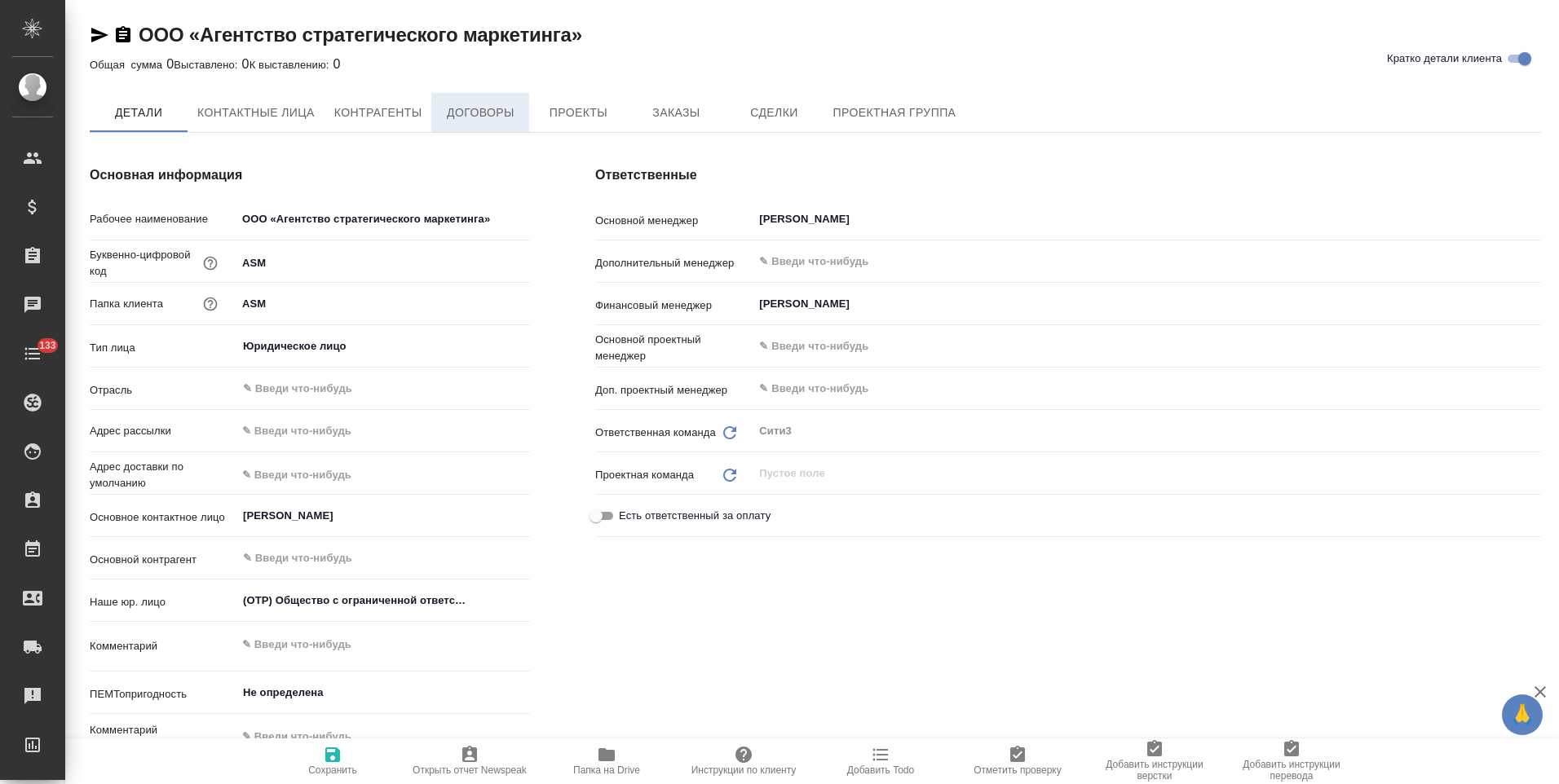
click at [490, 118] on span "Договоры" at bounding box center [480, 113] width 78 height 20
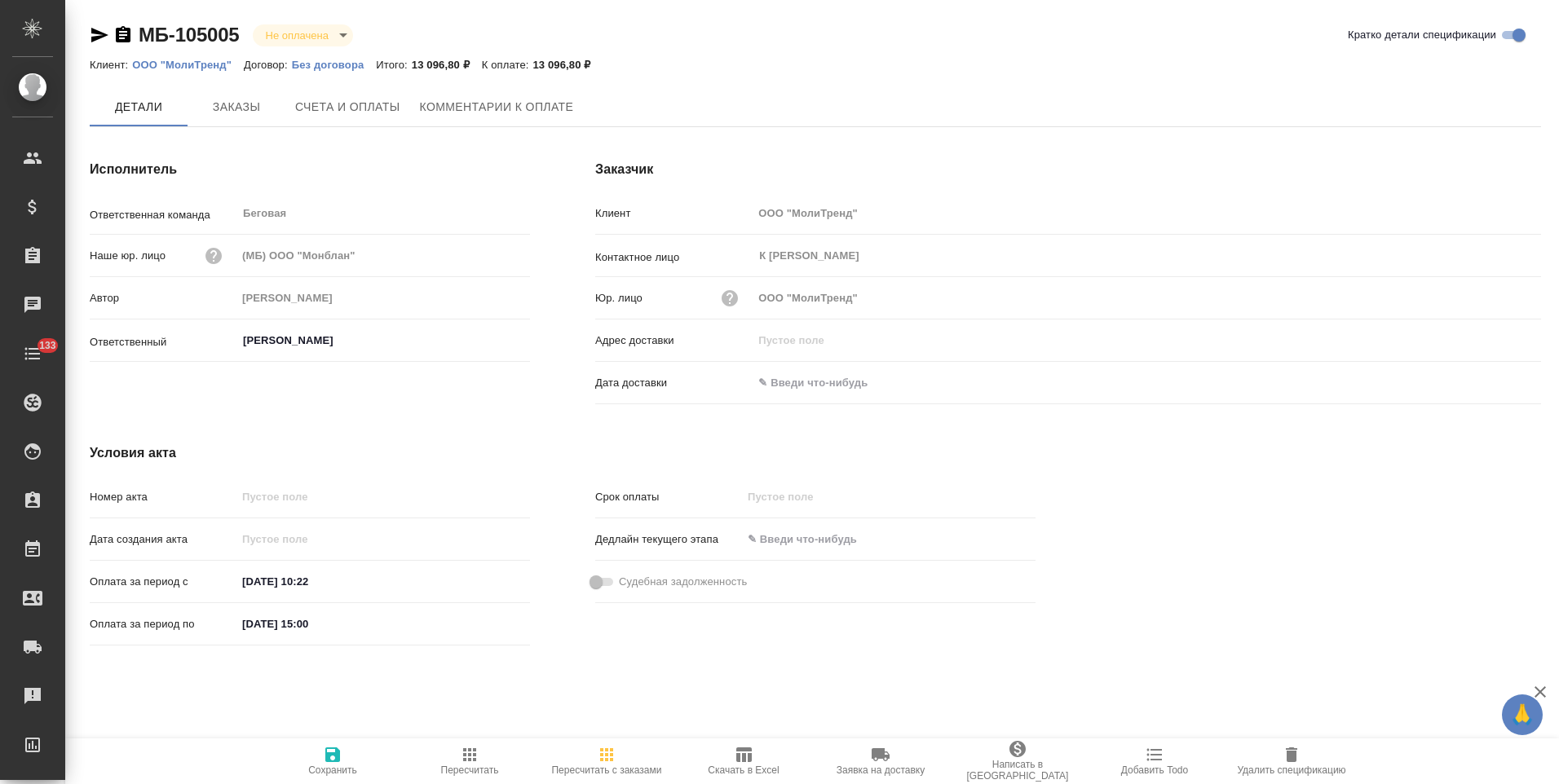
click at [328, 66] on p "Без договора" at bounding box center [333, 65] width 84 height 12
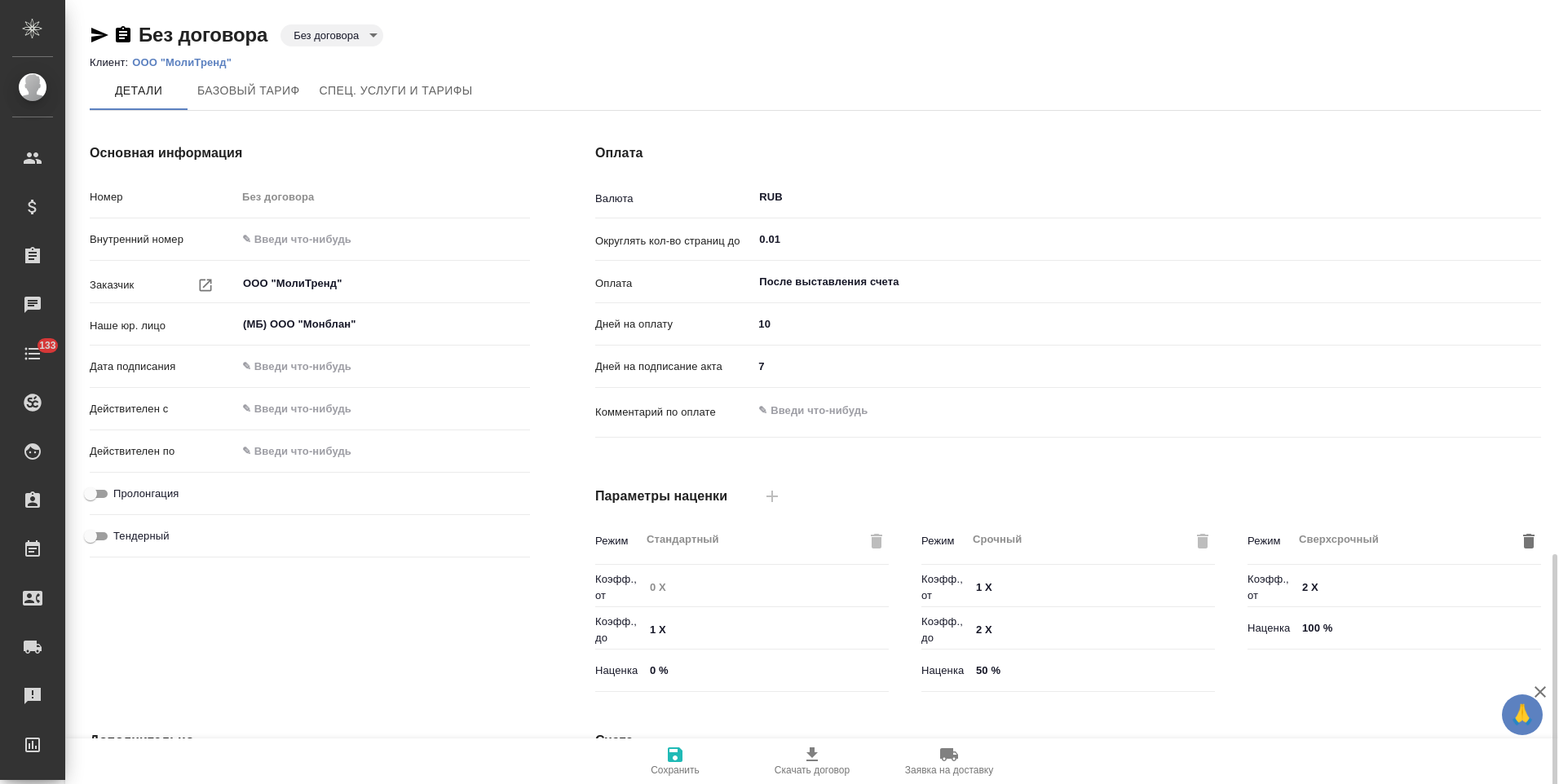
scroll to position [325, 0]
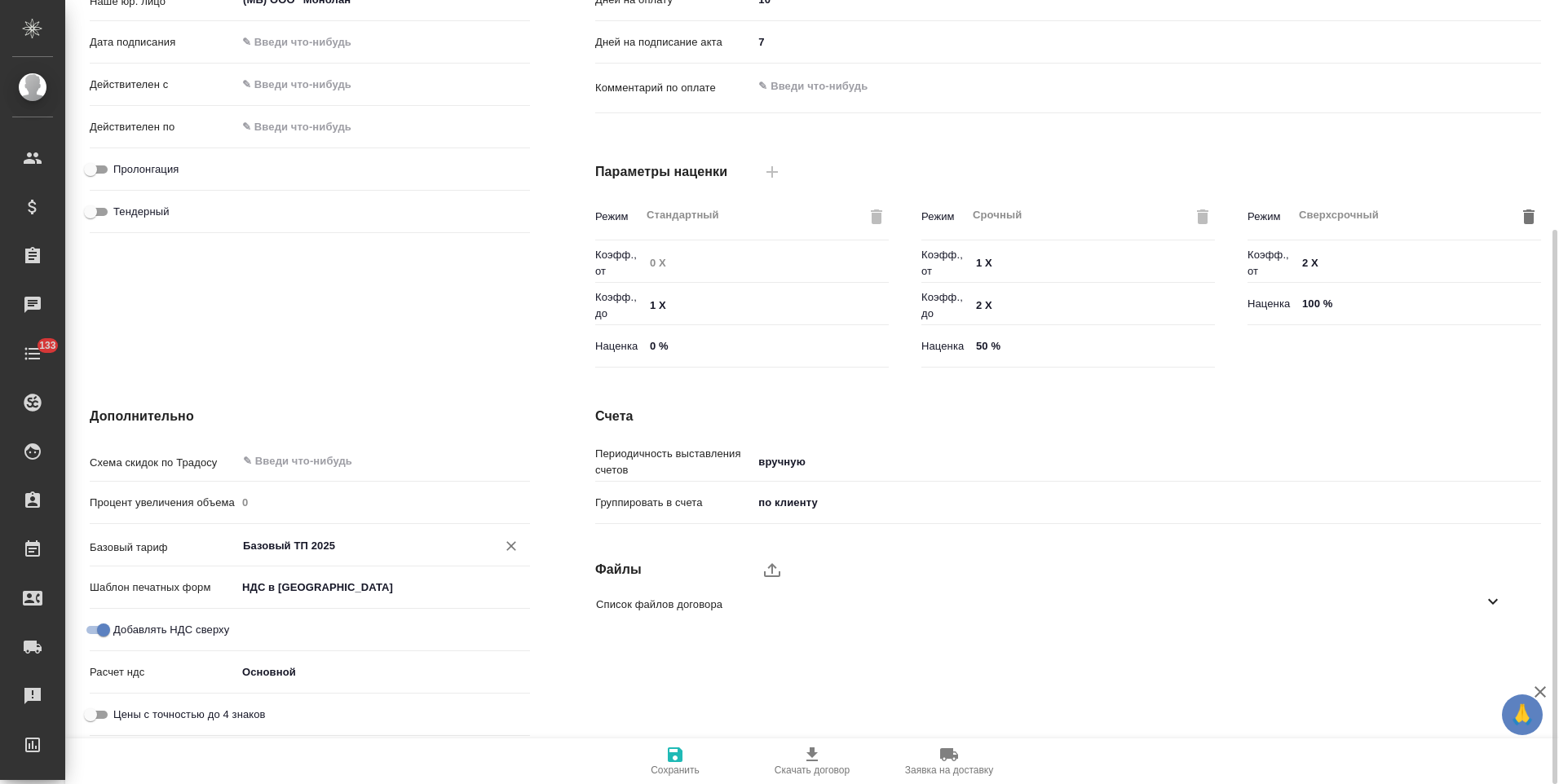
click at [306, 544] on input "Базовый ТП 2025" at bounding box center [355, 545] width 229 height 20
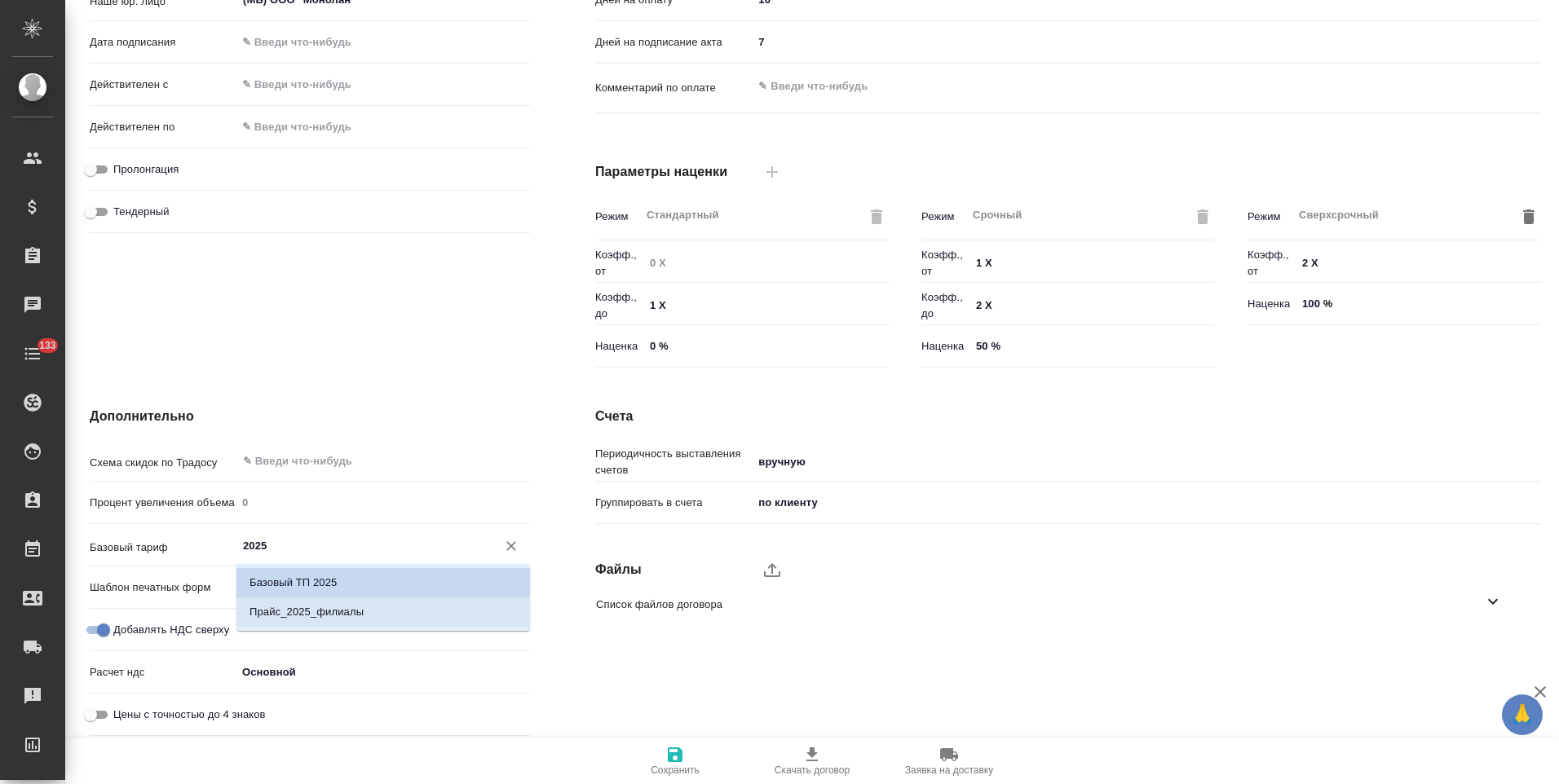
click at [351, 613] on p "Прайс_2025_филиалы" at bounding box center [307, 612] width 114 height 16
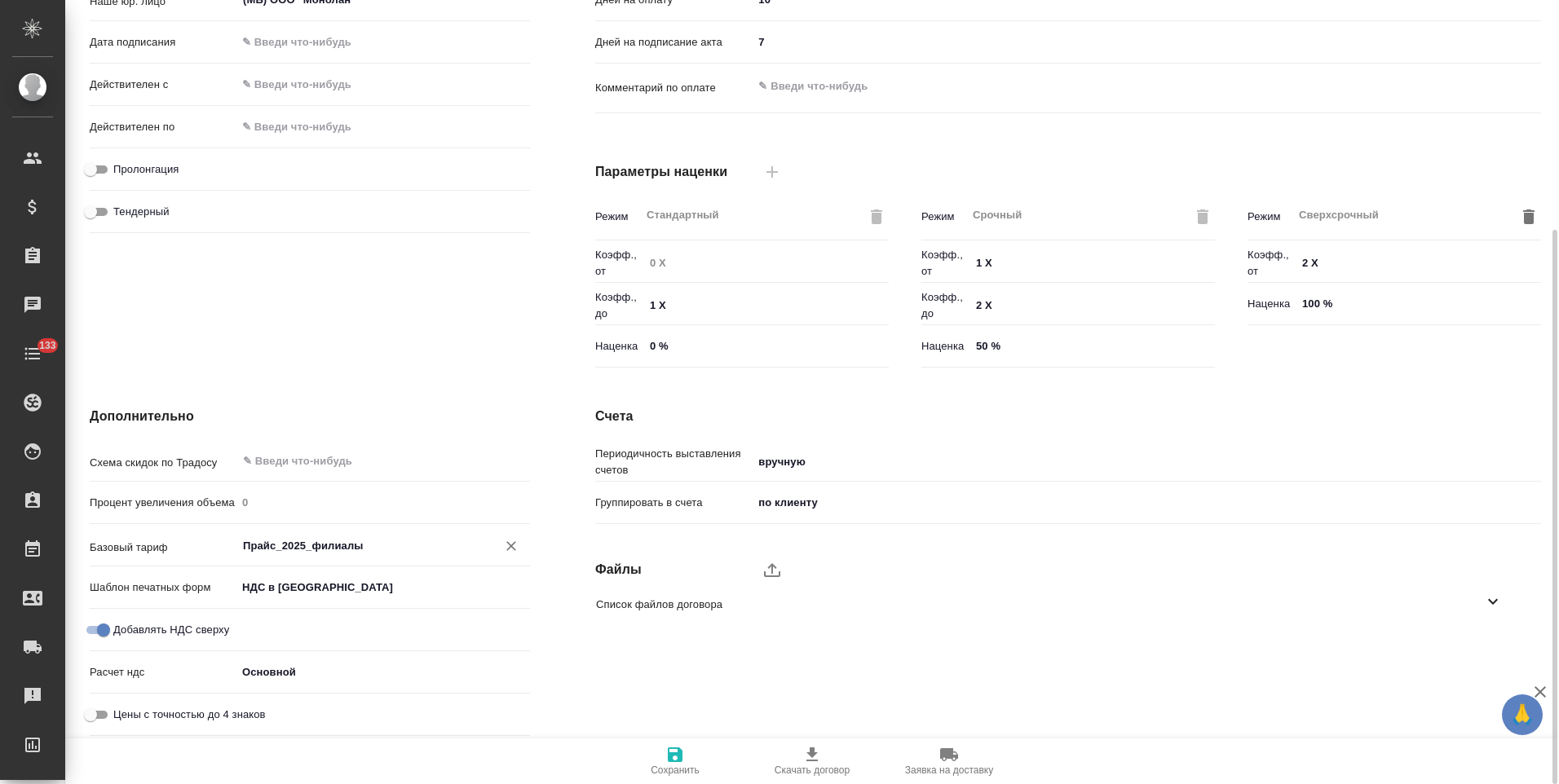
type input "Прайс_2025_филиалы"
click at [678, 754] on icon "button" at bounding box center [674, 754] width 14 height 14
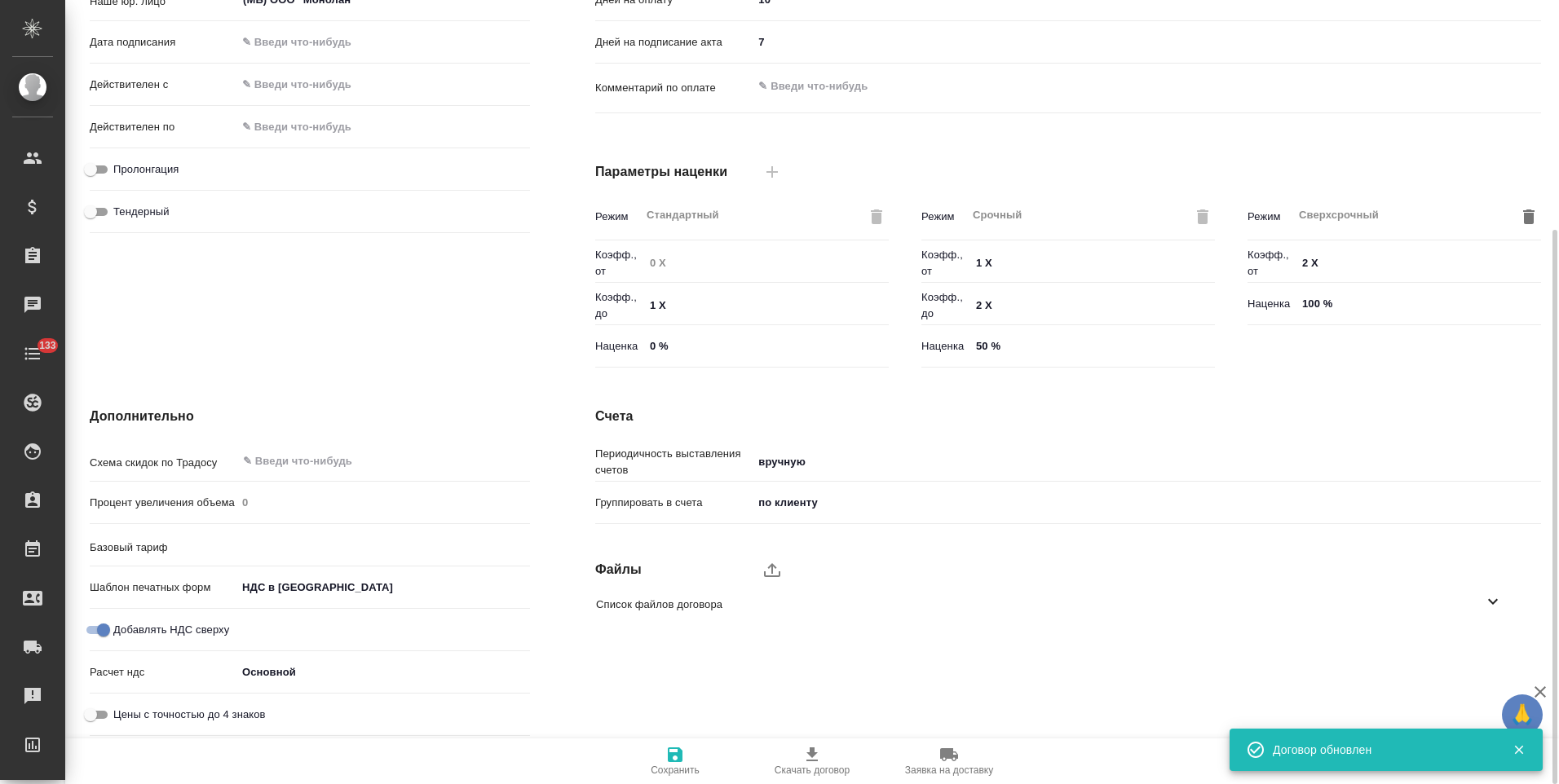
type input "Прайс_2025_филиалы"
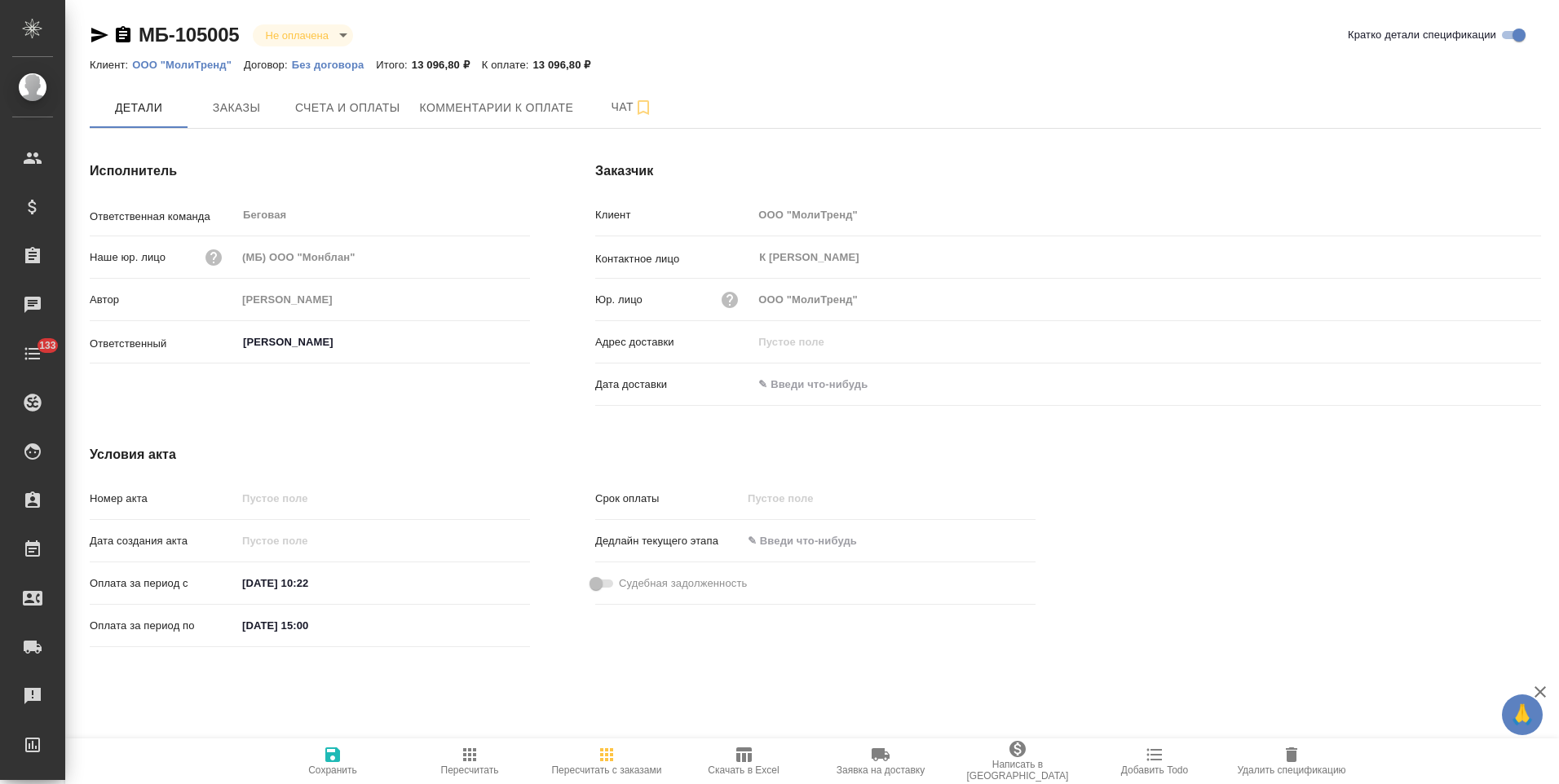
click at [122, 37] on icon "button" at bounding box center [123, 34] width 14 height 16
click at [347, 111] on span "Счета и оплаты" at bounding box center [347, 108] width 105 height 20
click at [260, 118] on span "Заказы" at bounding box center [236, 108] width 78 height 20
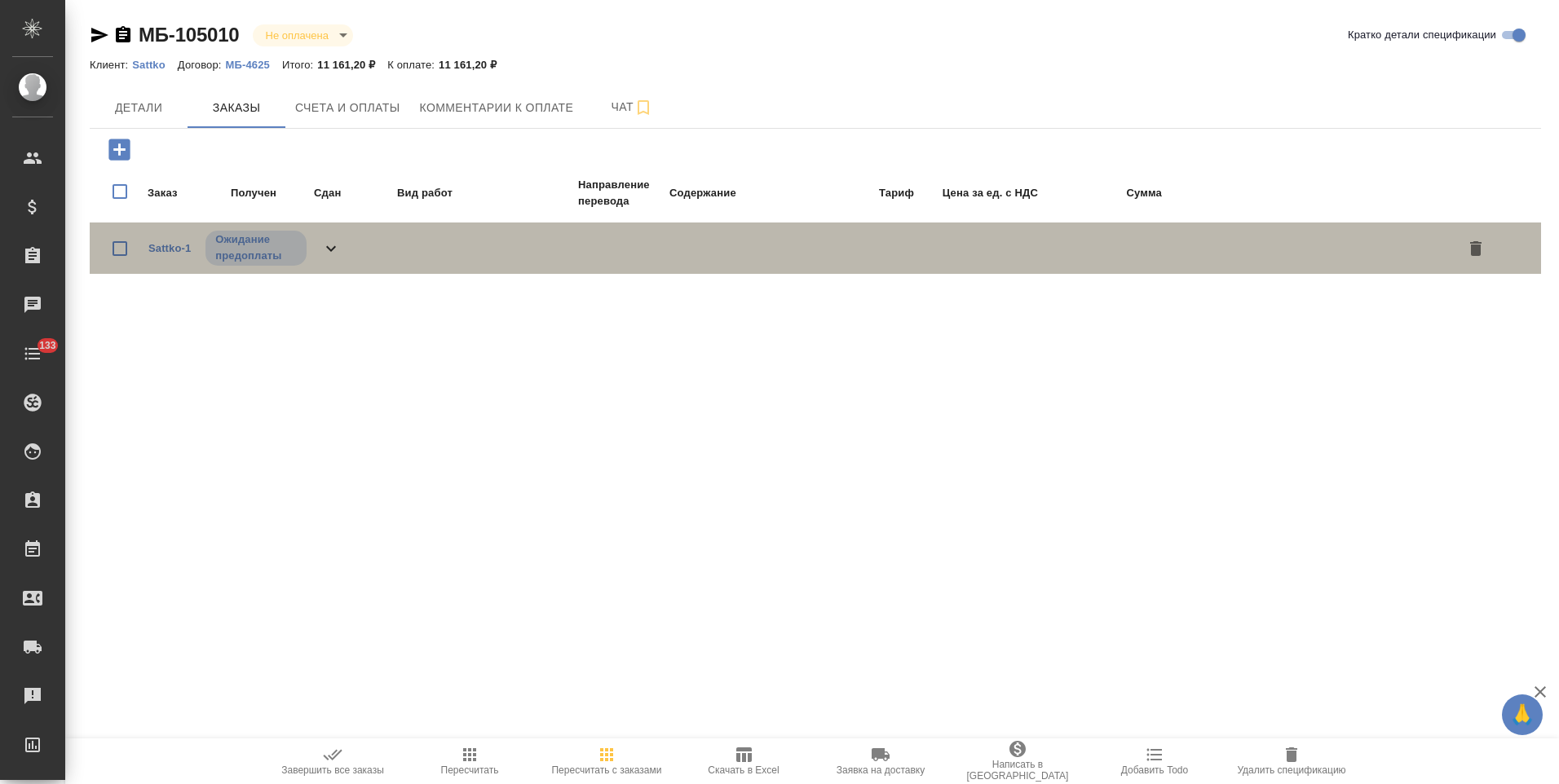
click at [329, 252] on icon at bounding box center [331, 248] width 20 height 20
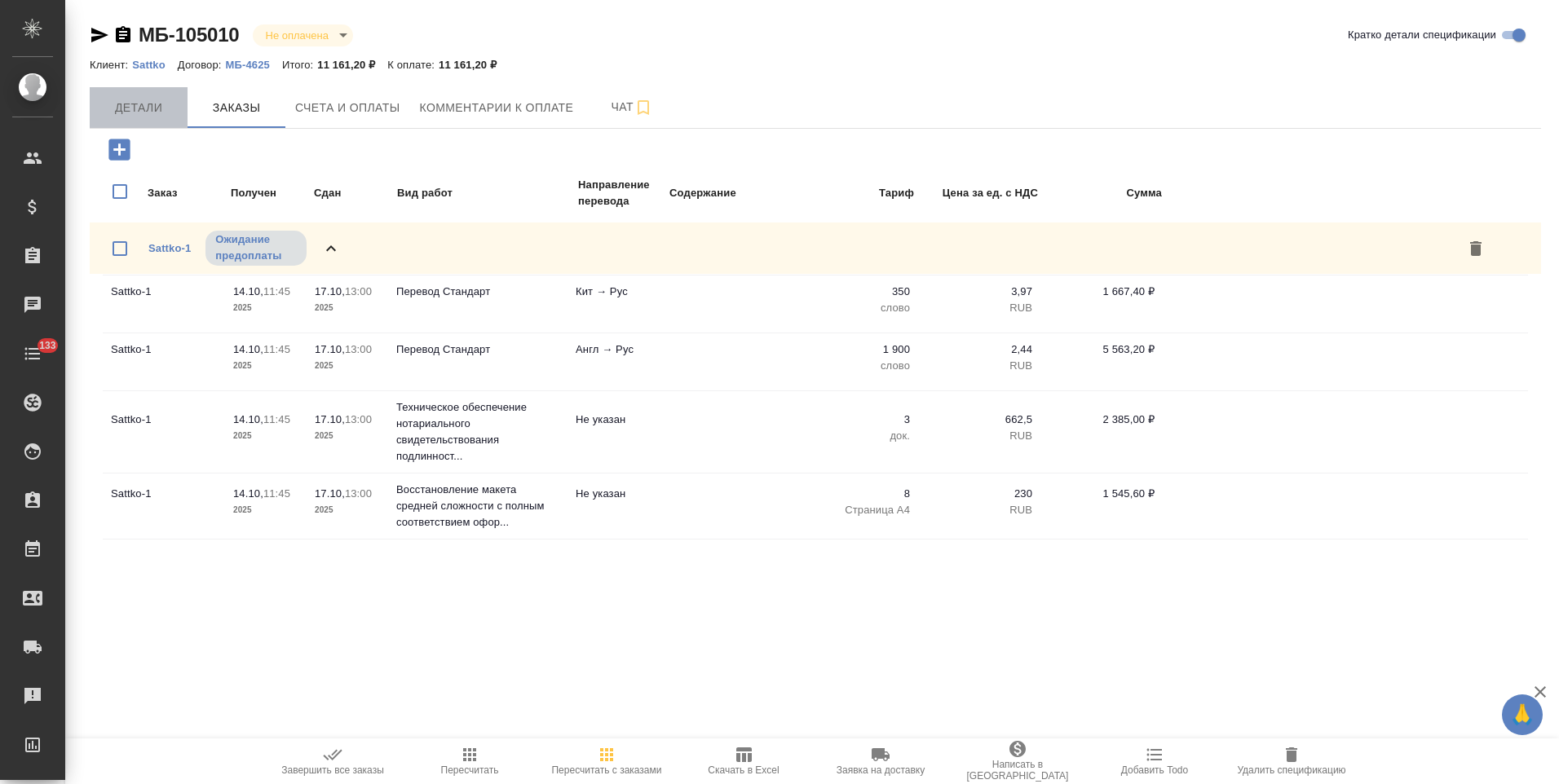
click at [147, 104] on span "Детали" at bounding box center [139, 108] width 78 height 20
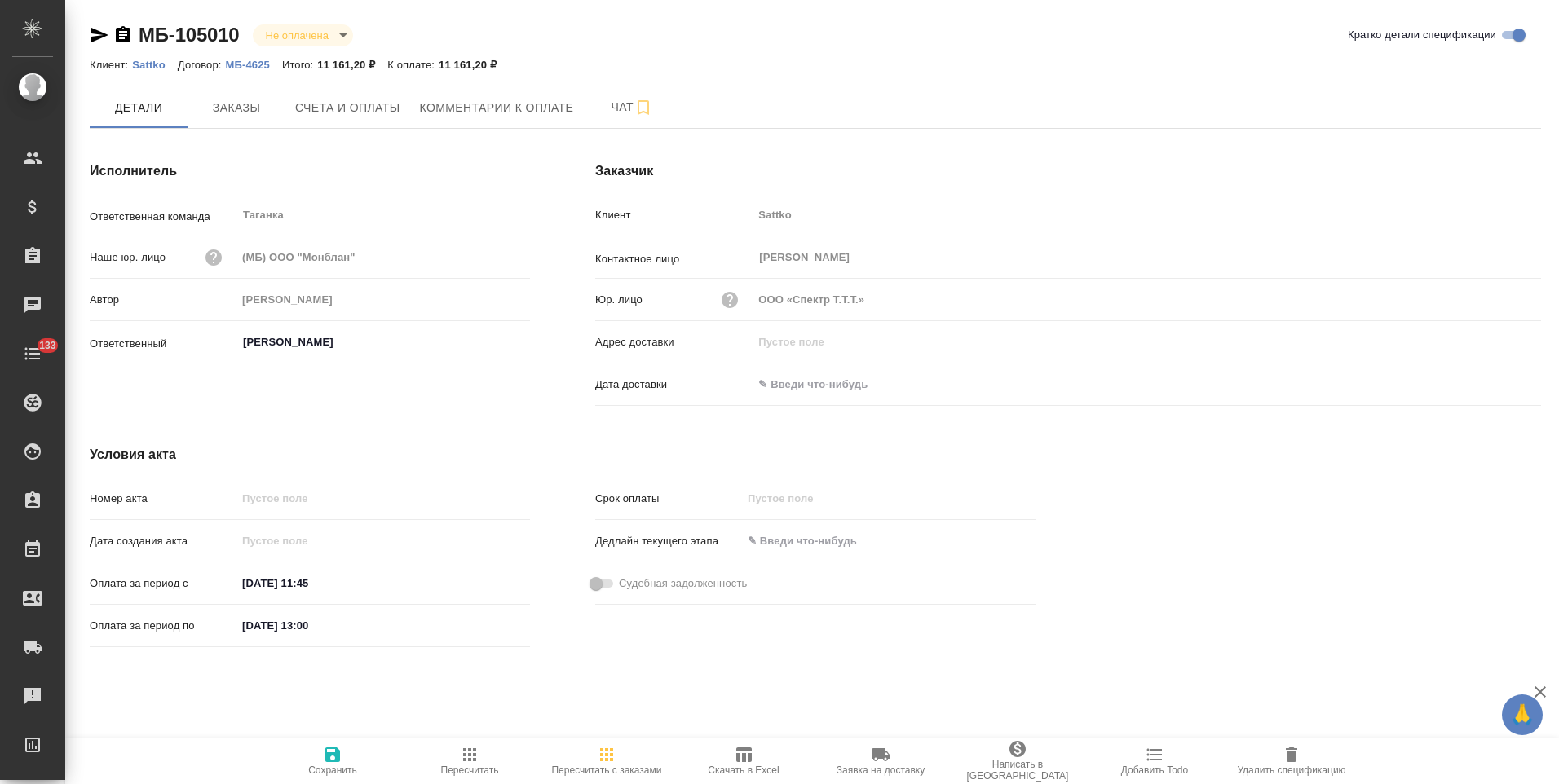
click at [256, 62] on p "МБ-4625" at bounding box center [254, 65] width 56 height 12
click at [124, 34] on icon "button" at bounding box center [123, 34] width 14 height 16
click at [330, 115] on span "Счета и оплаты" at bounding box center [347, 108] width 105 height 20
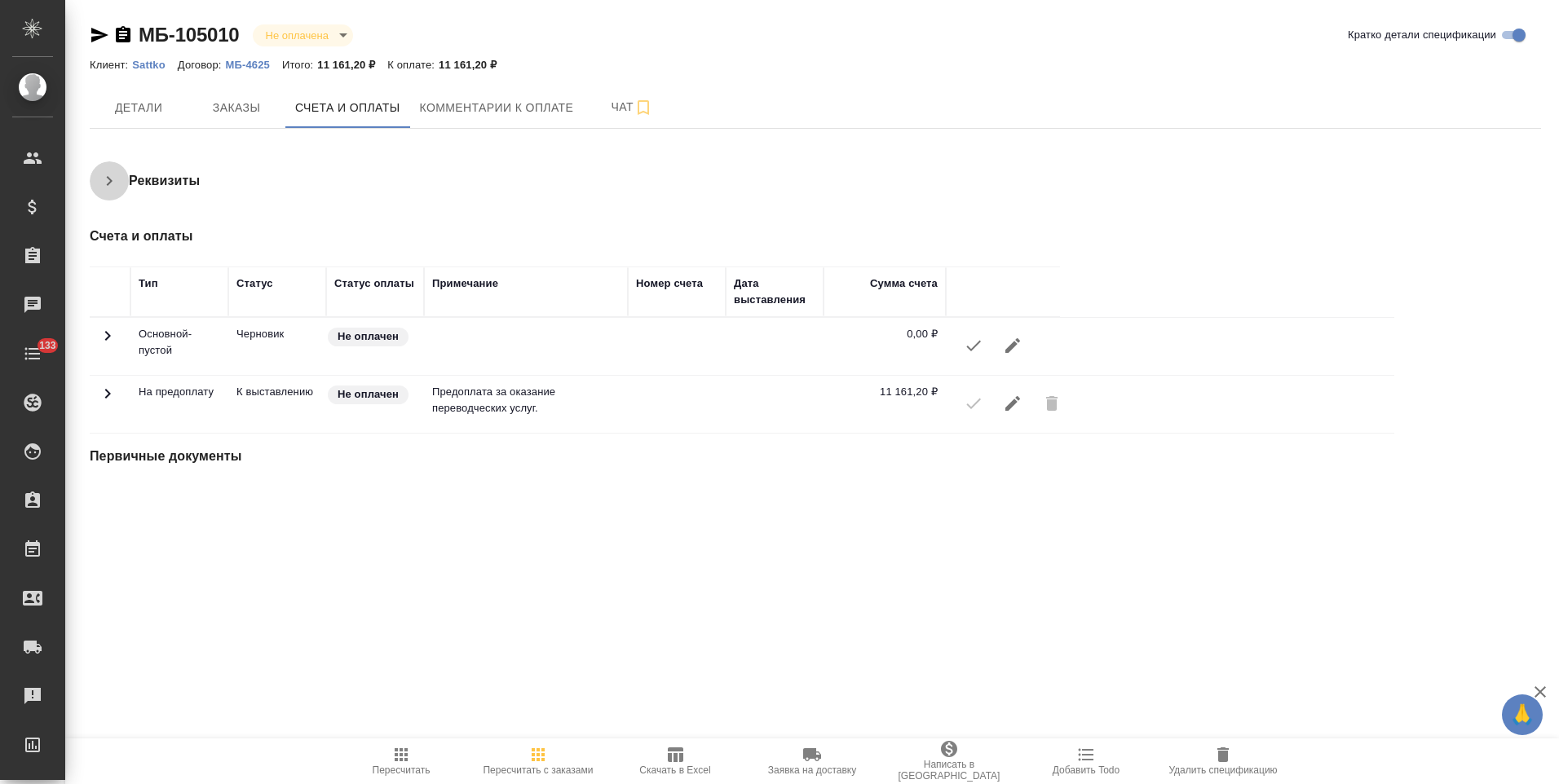
click at [113, 184] on icon "button" at bounding box center [109, 181] width 20 height 20
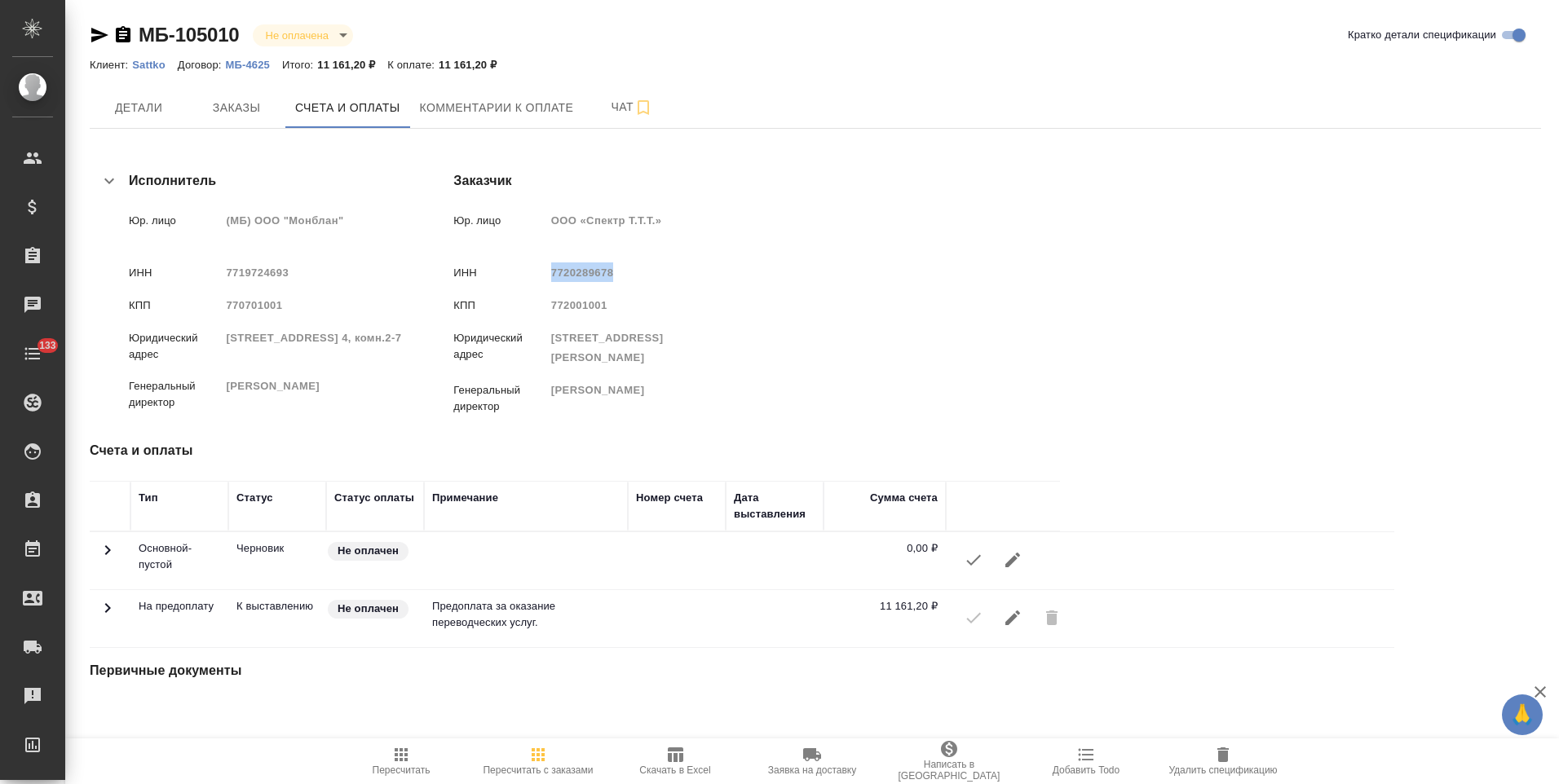
drag, startPoint x: 805, startPoint y: 274, endPoint x: 747, endPoint y: 274, distance: 58.0
click at [614, 274] on span "7720289678" at bounding box center [583, 273] width 63 height 12
copy span "7720289678"
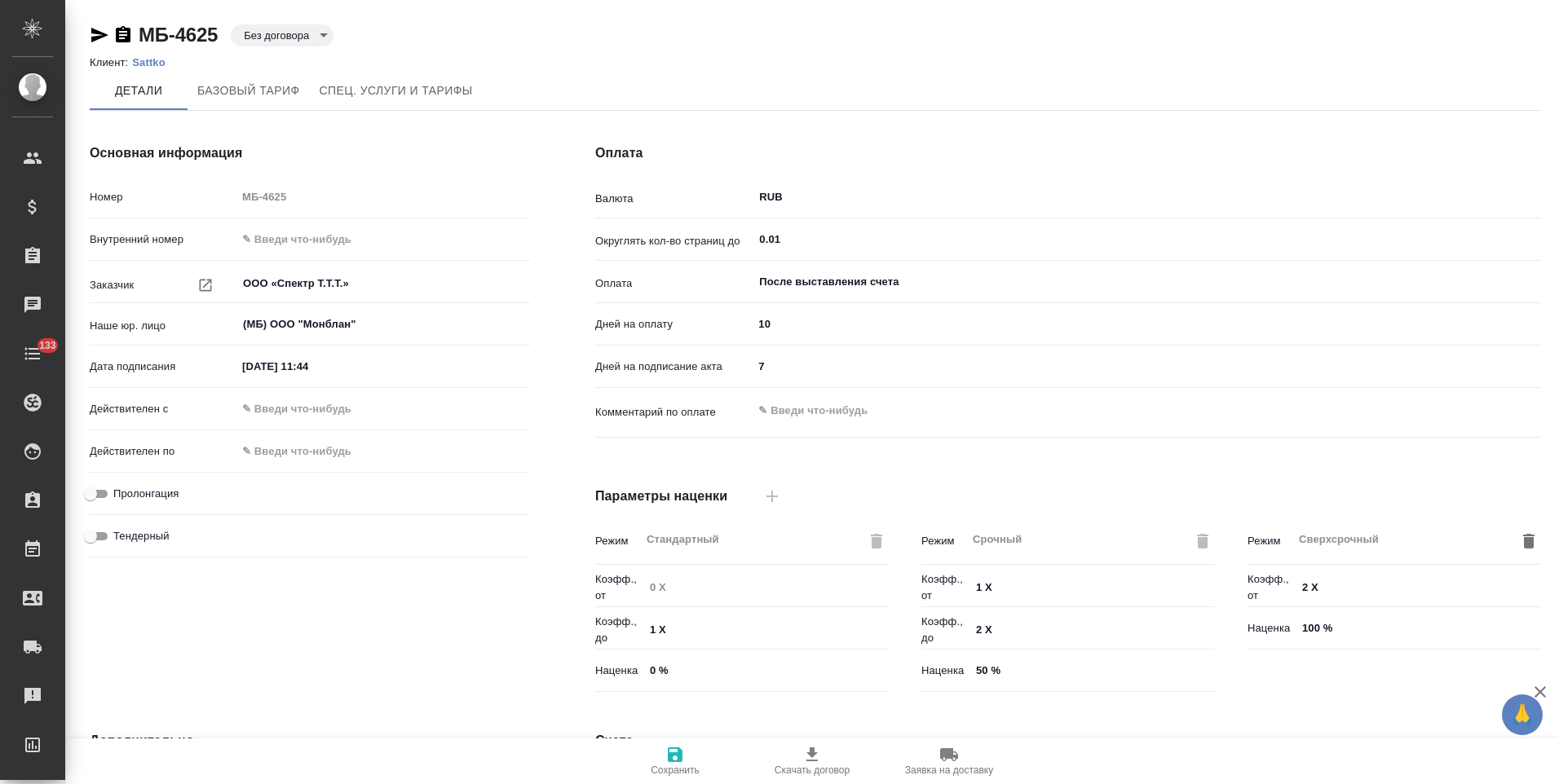
type input "Прайс_2025_филиалы"
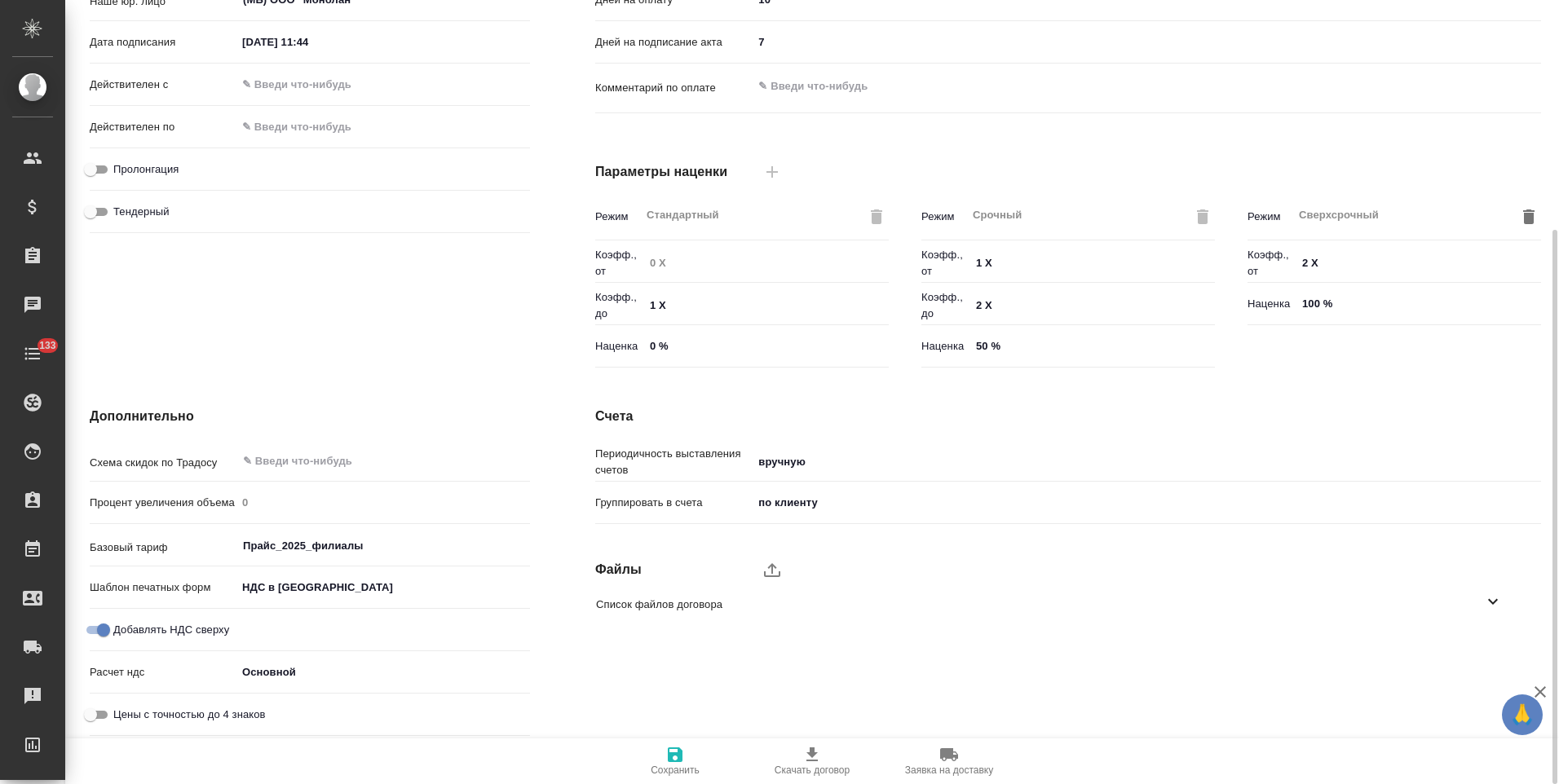
click at [274, 312] on div "Основная информация Номер МБ-4625 Внутренний номер Заказчик ООО «Спектр Т.Т.Т.»…" at bounding box center [309, 96] width 505 height 620
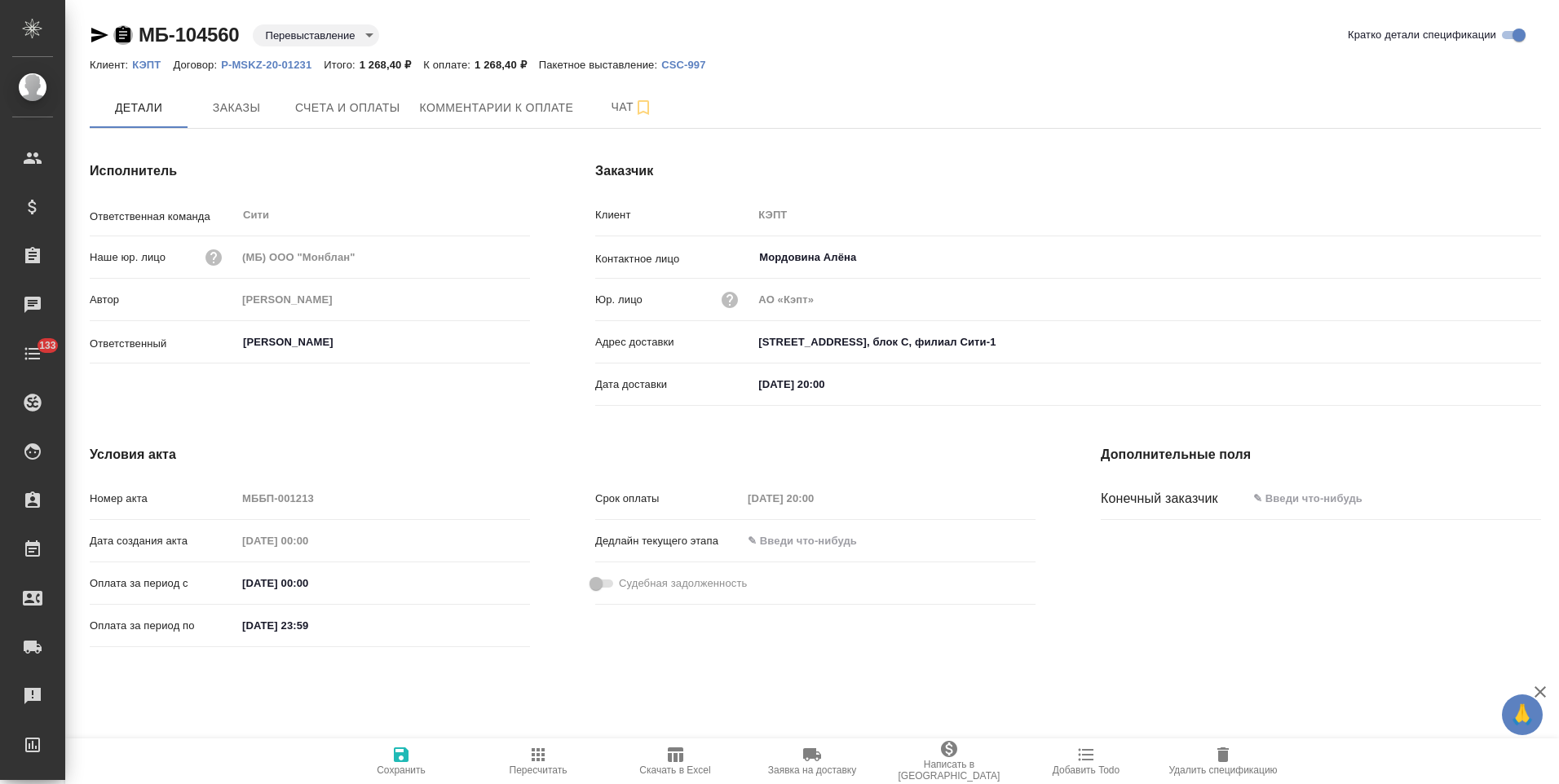
click at [124, 37] on icon "button" at bounding box center [123, 34] width 14 height 16
click at [474, 115] on span "Комментарии к оплате" at bounding box center [497, 108] width 154 height 20
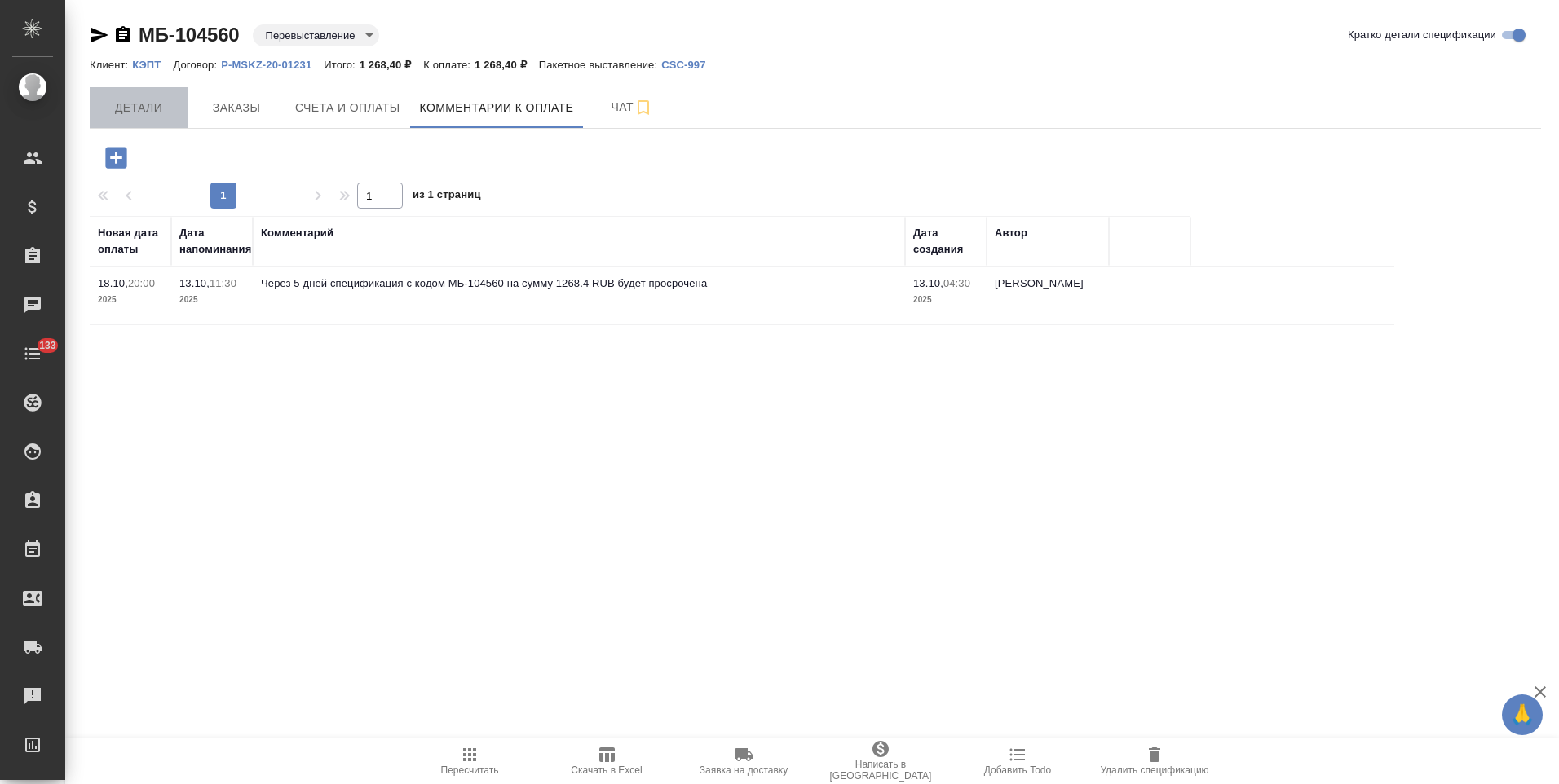
click at [130, 107] on span "Детали" at bounding box center [139, 108] width 78 height 20
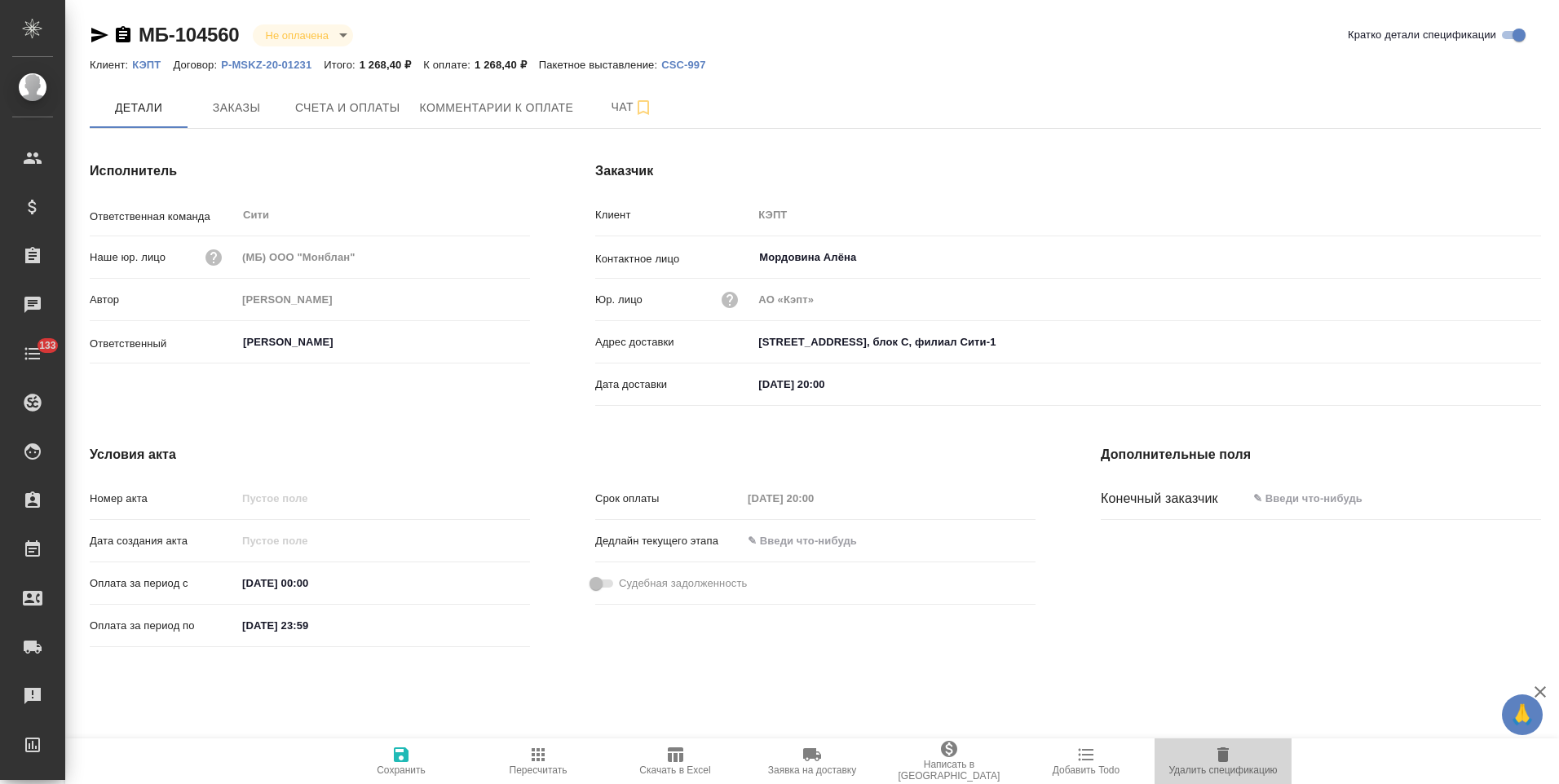
click at [1222, 752] on icon "button" at bounding box center [1222, 754] width 11 height 14
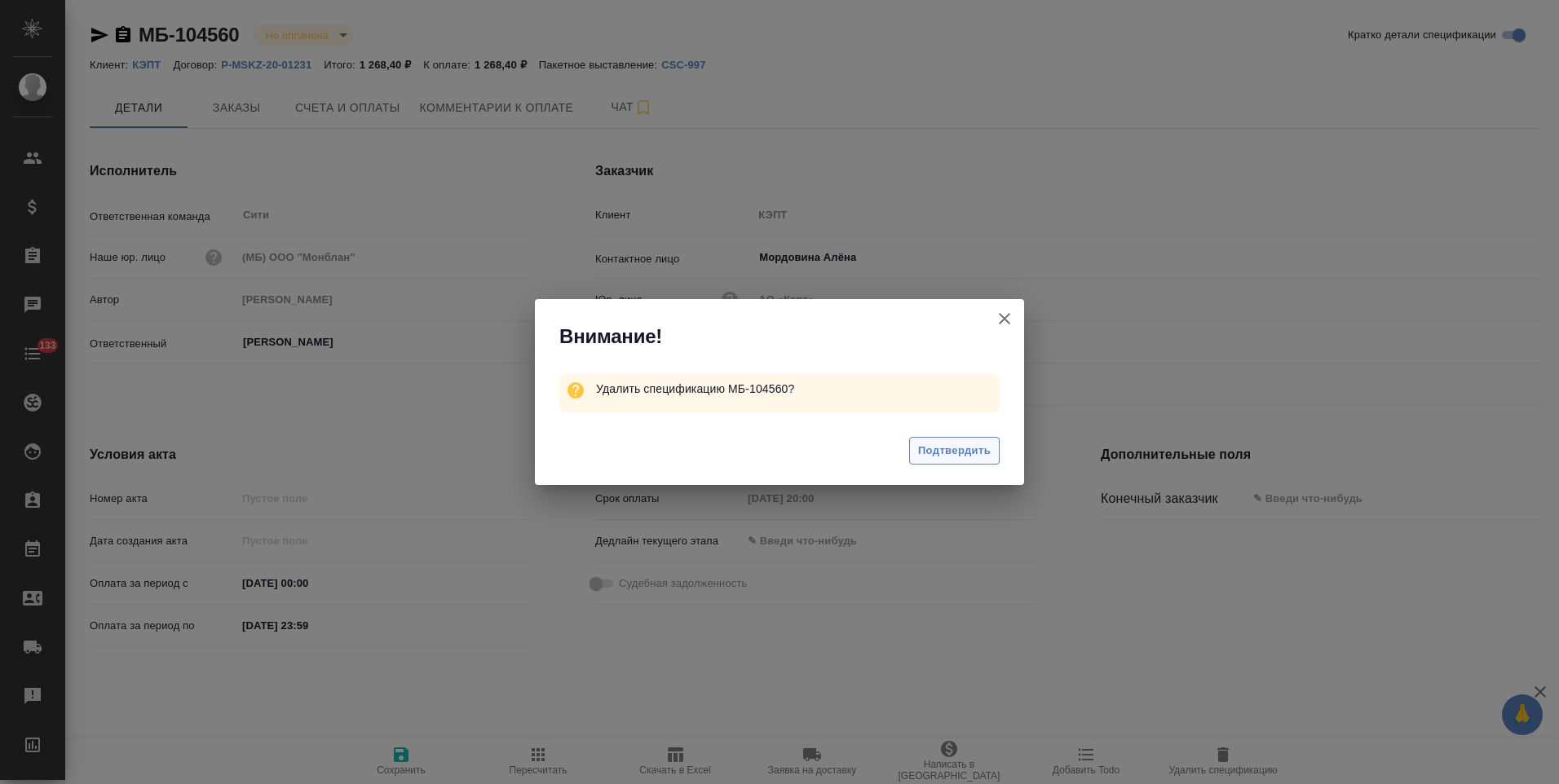
click at [964, 447] on span "Подтвердить" at bounding box center [954, 451] width 72 height 19
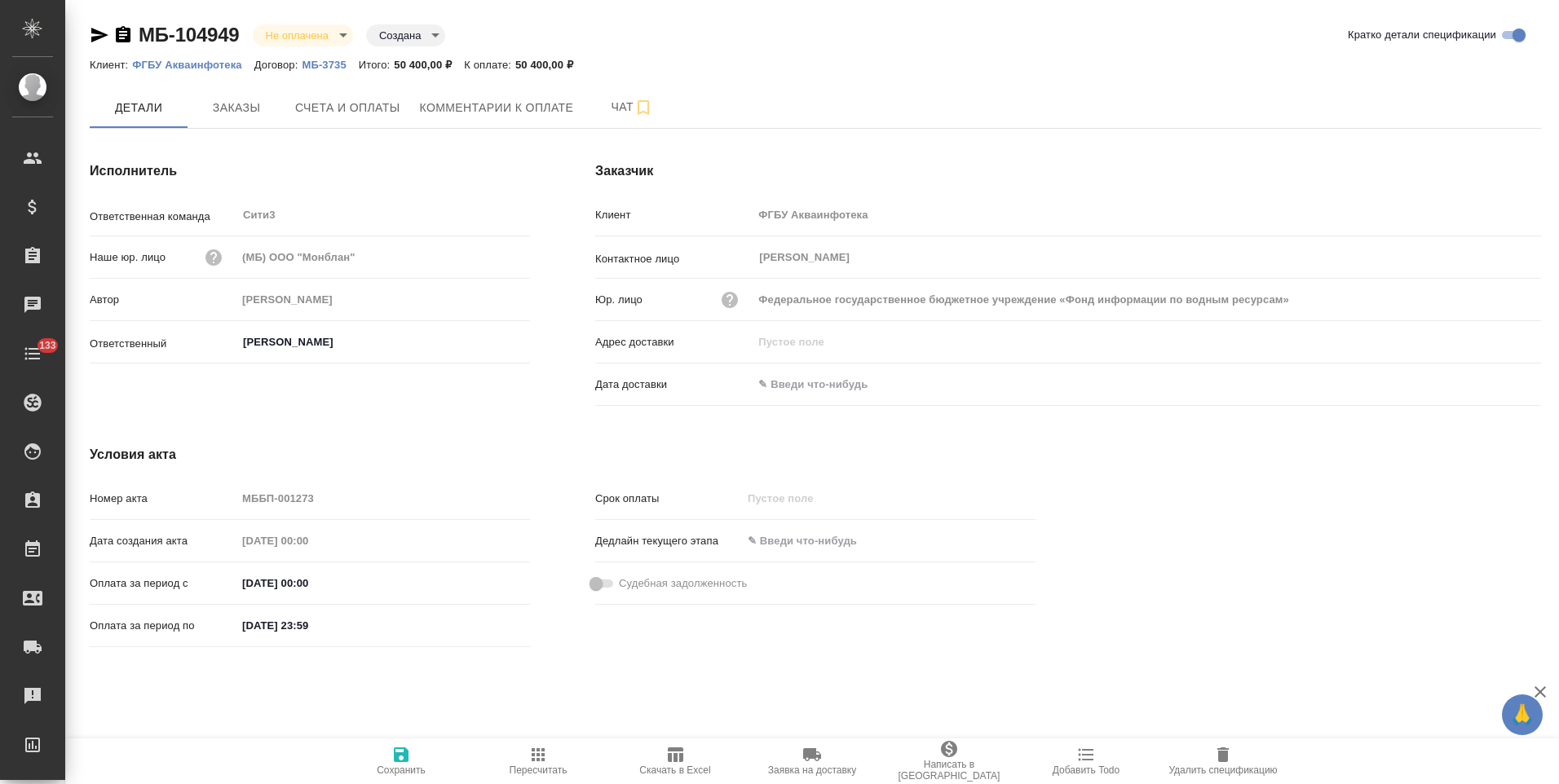
click at [124, 36] on icon "button" at bounding box center [123, 34] width 14 height 16
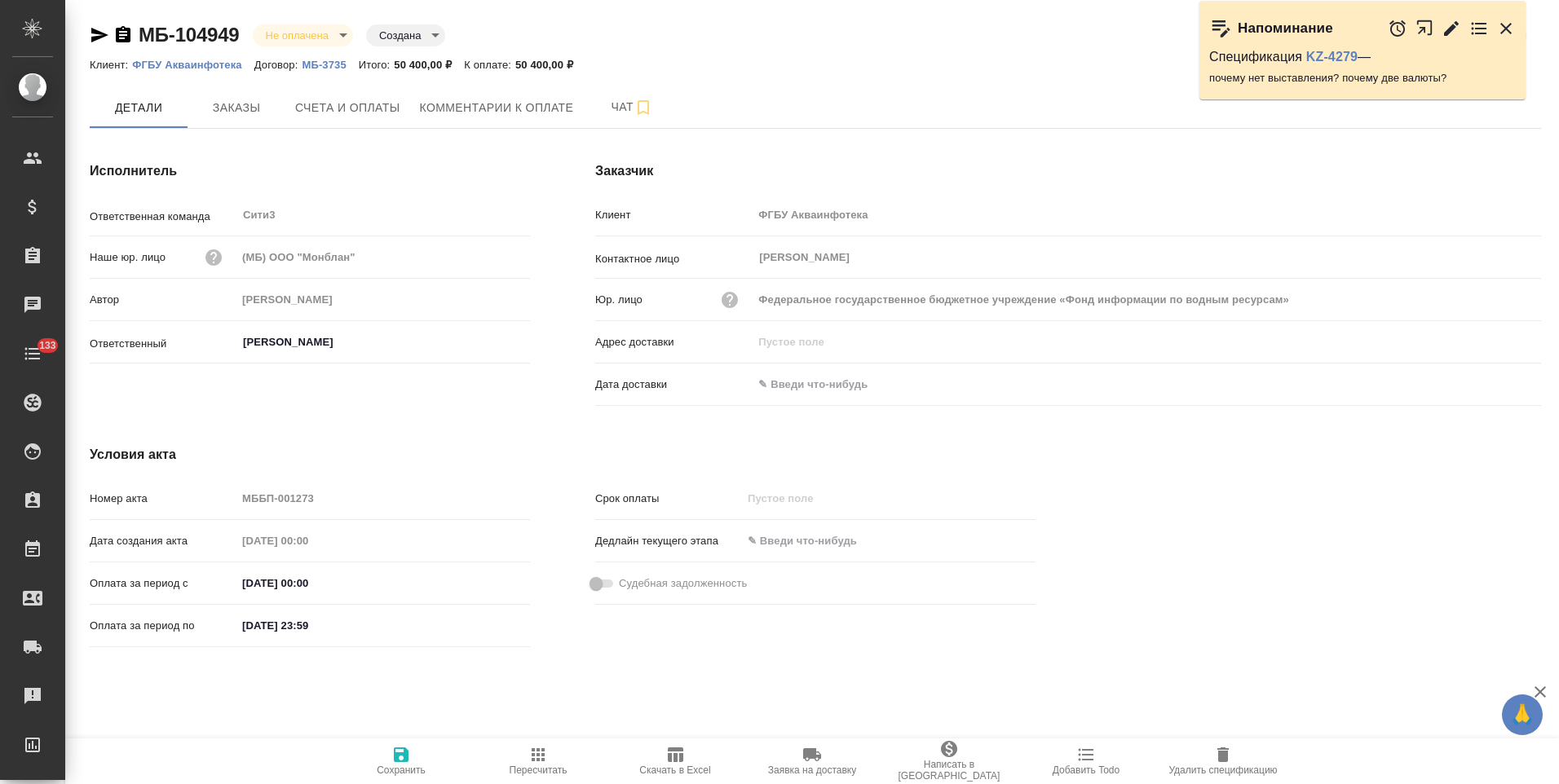
click at [841, 383] on input "text" at bounding box center [823, 384] width 142 height 24
click at [1486, 384] on icon "button" at bounding box center [1493, 383] width 20 height 20
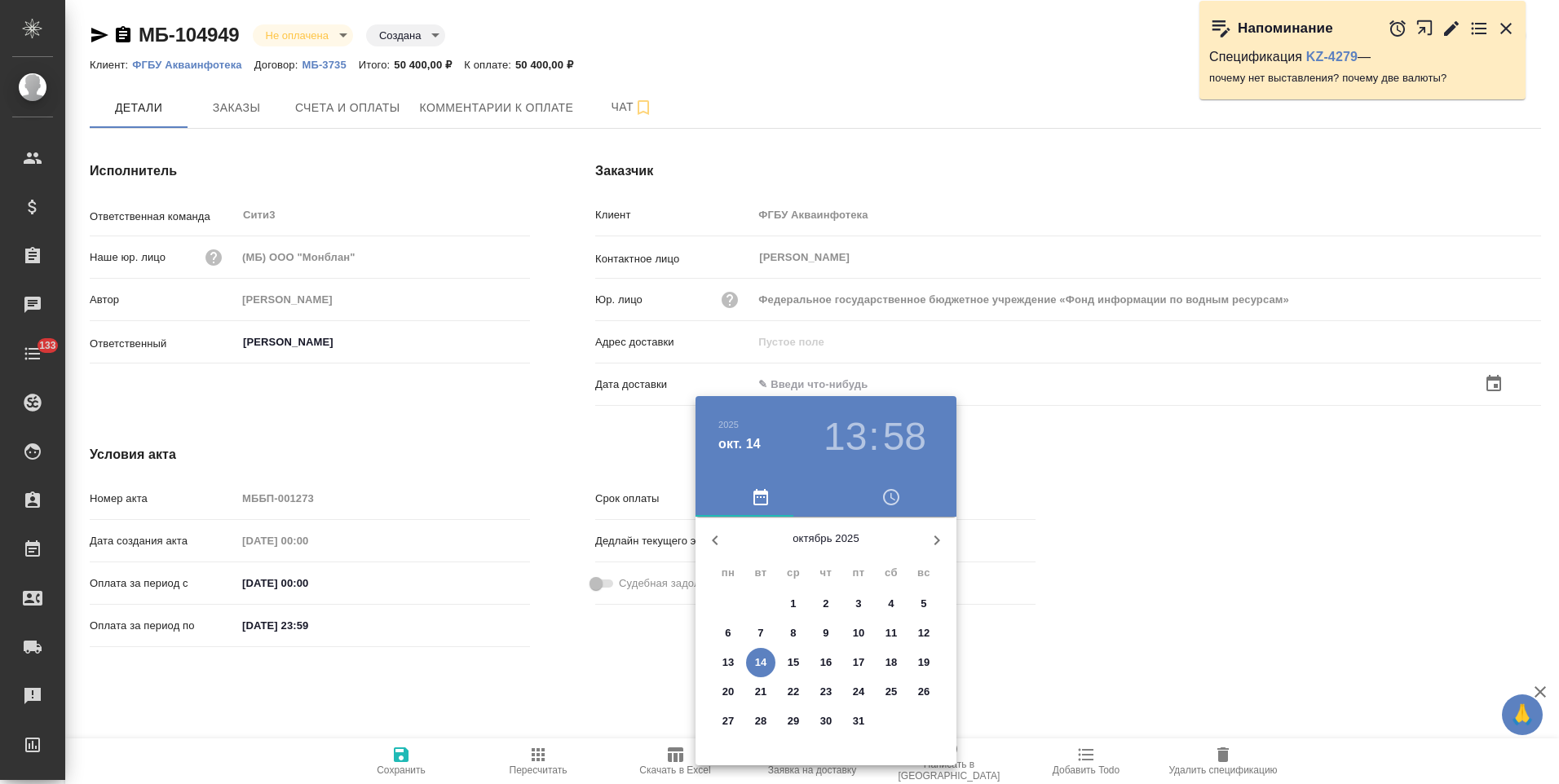
click at [760, 659] on p "14" at bounding box center [761, 662] width 12 height 16
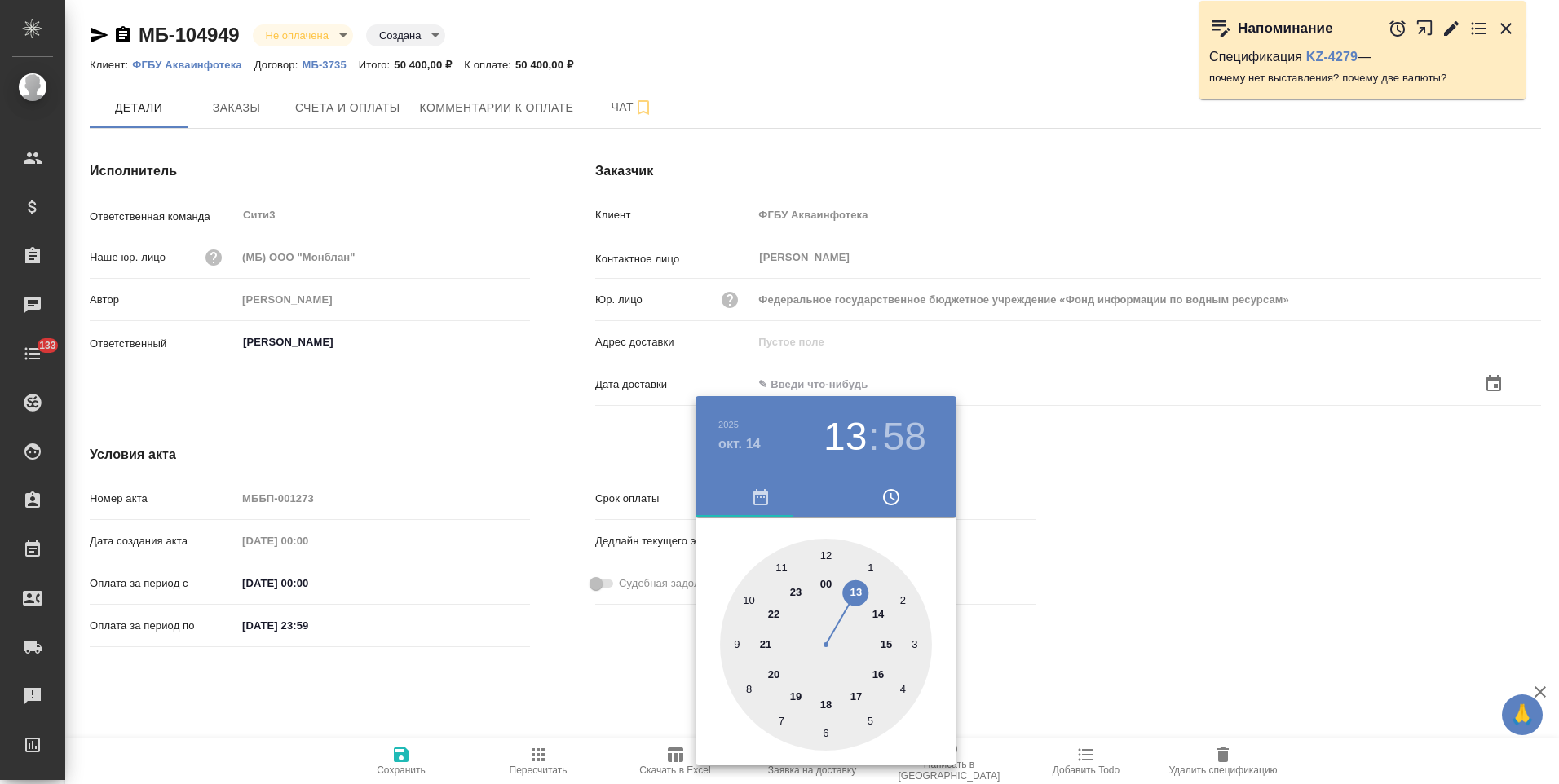
type input "[DATE] 13:58"
click at [598, 668] on div at bounding box center [779, 392] width 1559 height 784
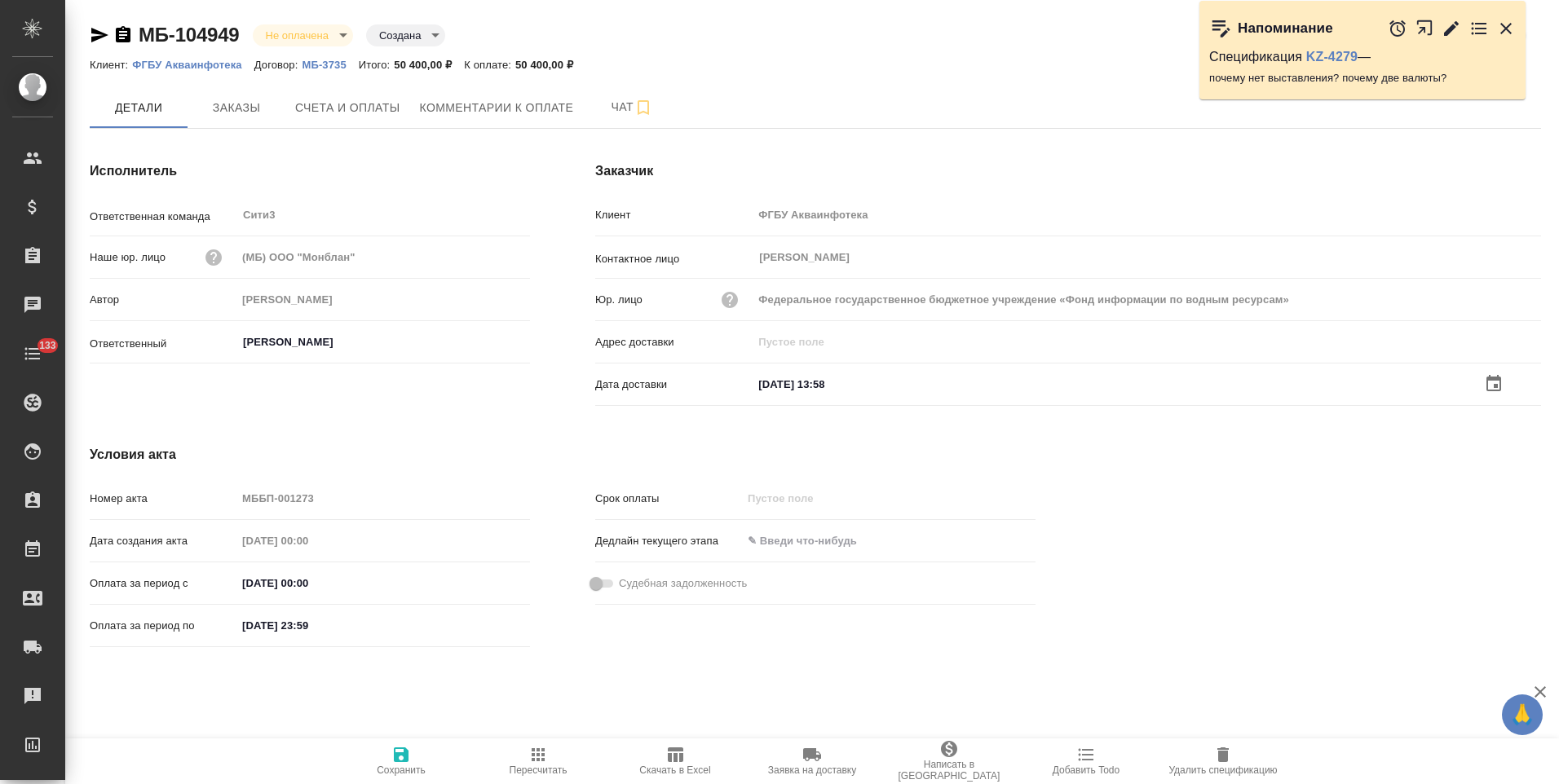
click at [391, 756] on icon "button" at bounding box center [401, 754] width 20 height 20
